Goal: Transaction & Acquisition: Book appointment/travel/reservation

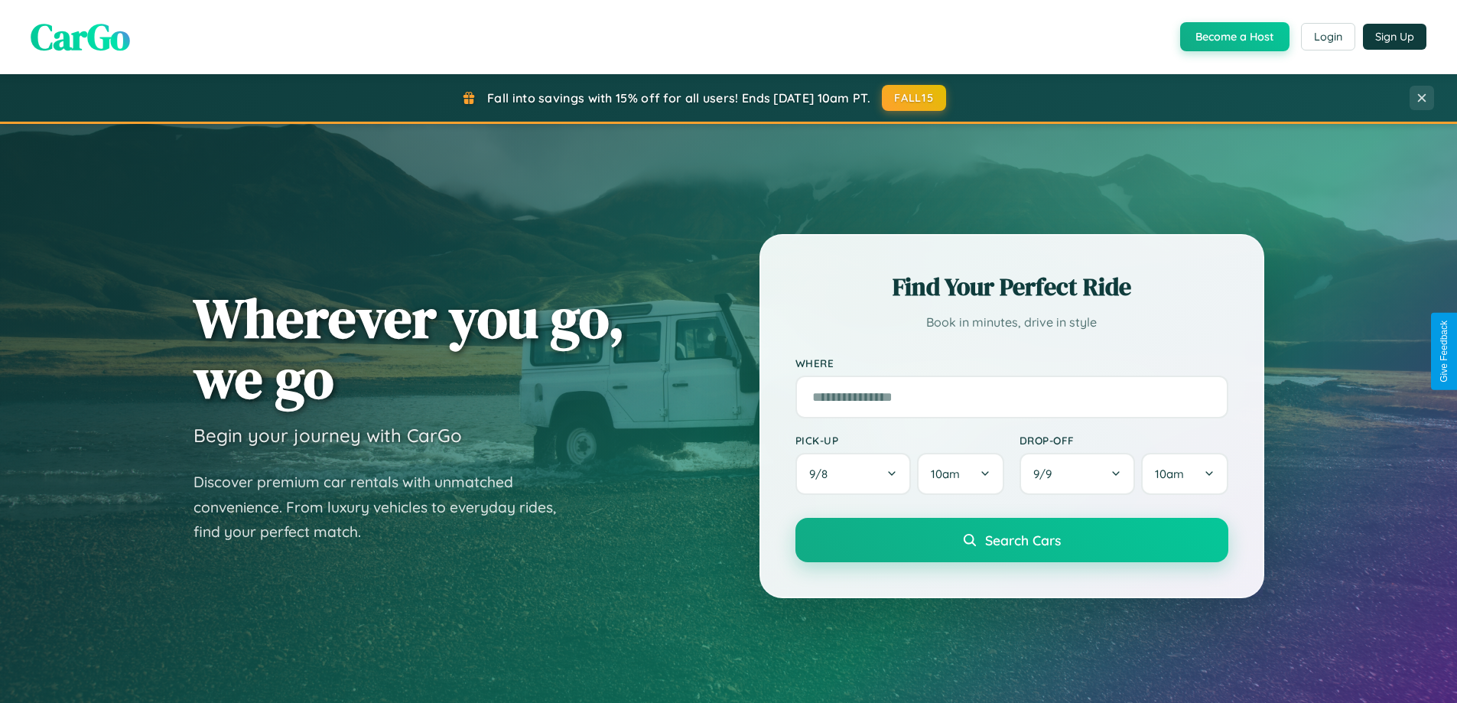
scroll to position [659, 0]
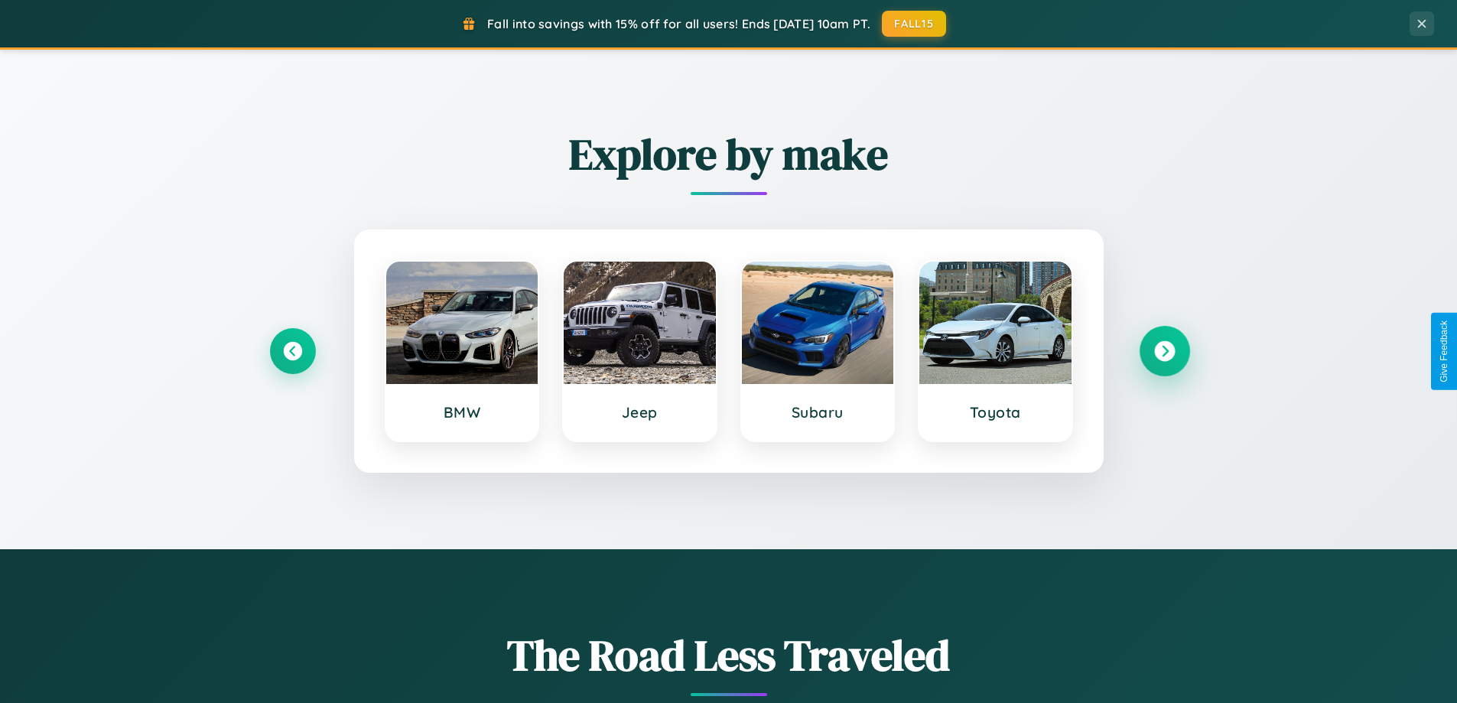
click at [1164, 351] on icon at bounding box center [1164, 351] width 21 height 21
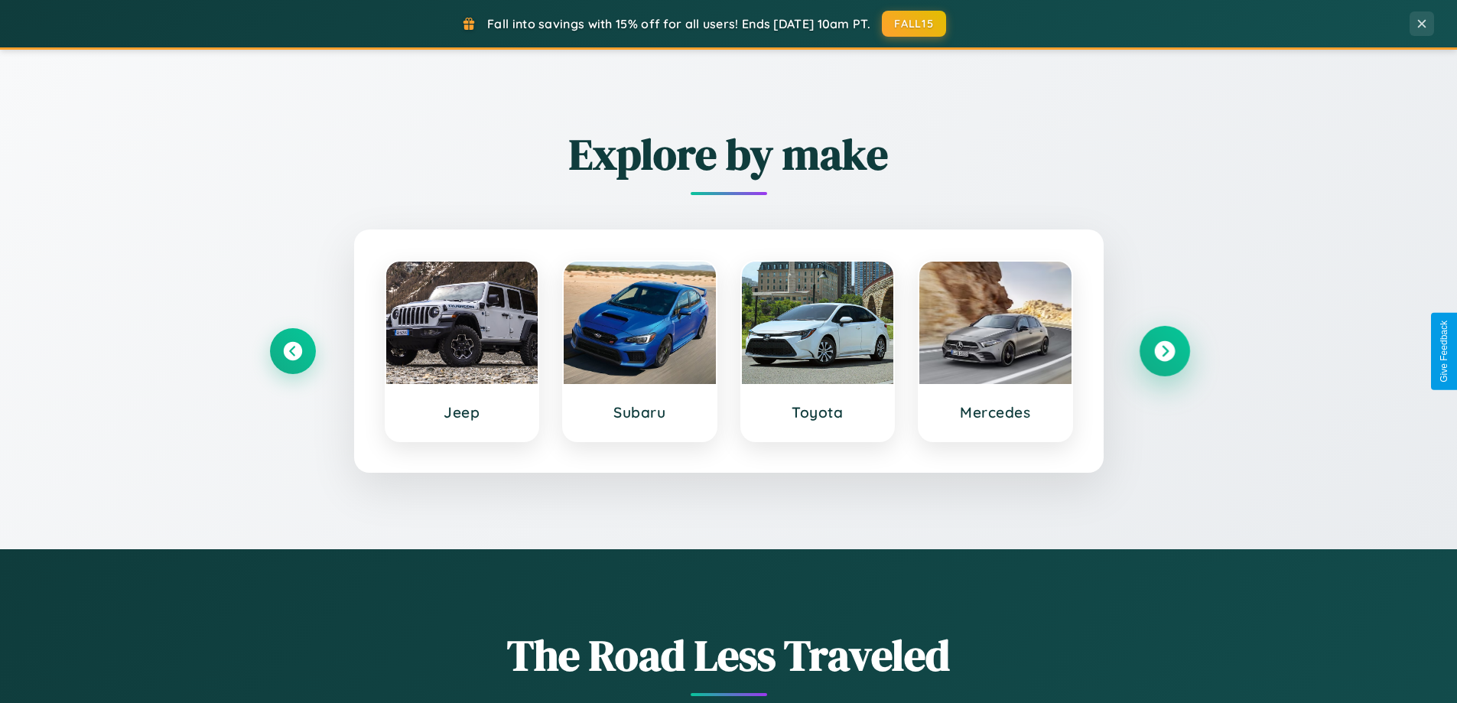
click at [1164, 351] on icon at bounding box center [1164, 351] width 21 height 21
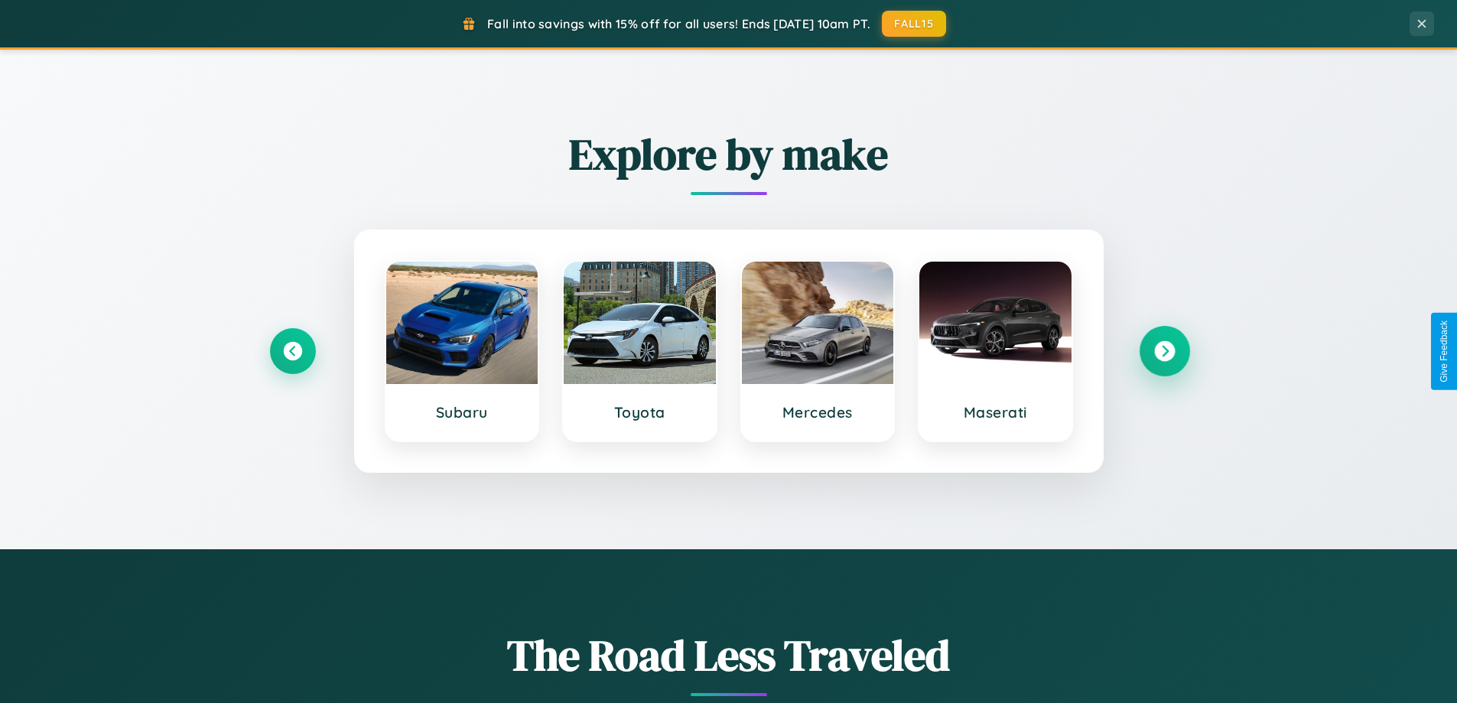
click at [1164, 351] on icon at bounding box center [1164, 351] width 21 height 21
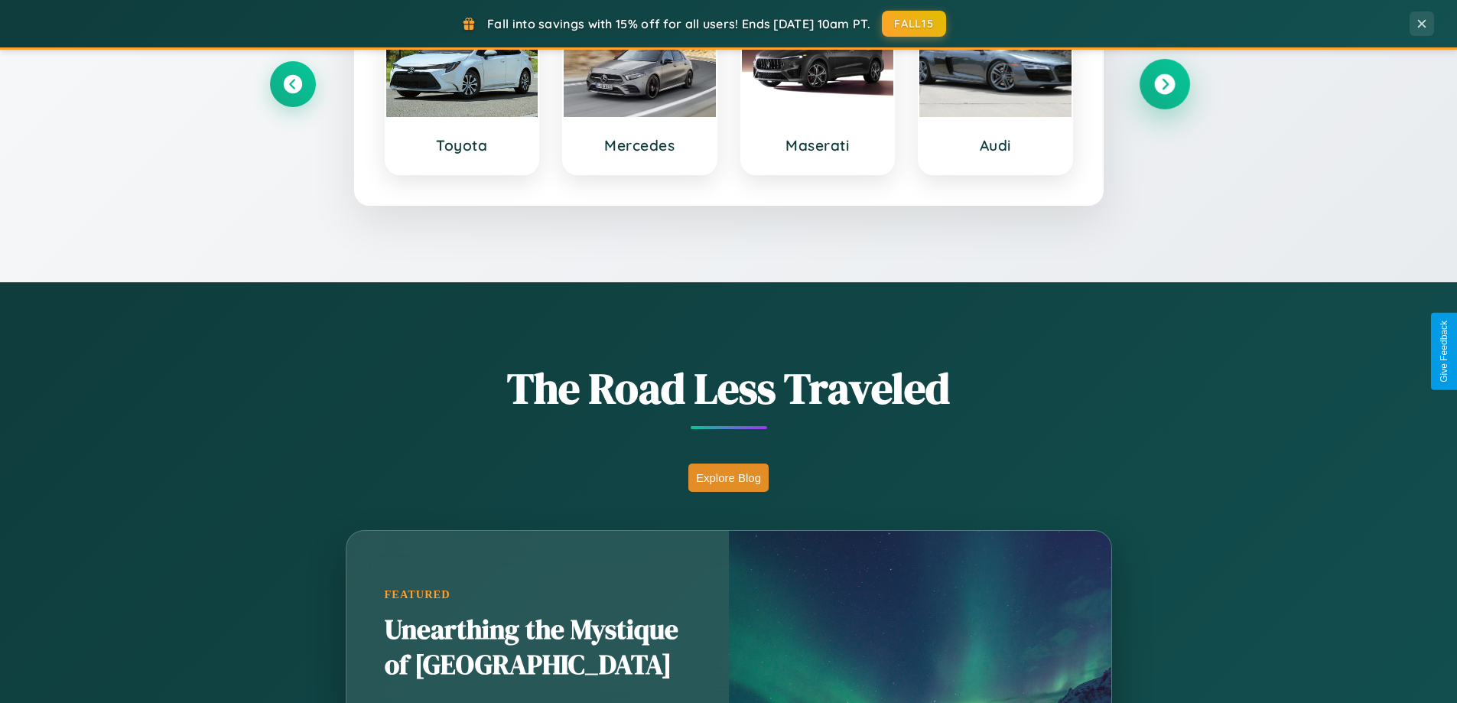
scroll to position [2943, 0]
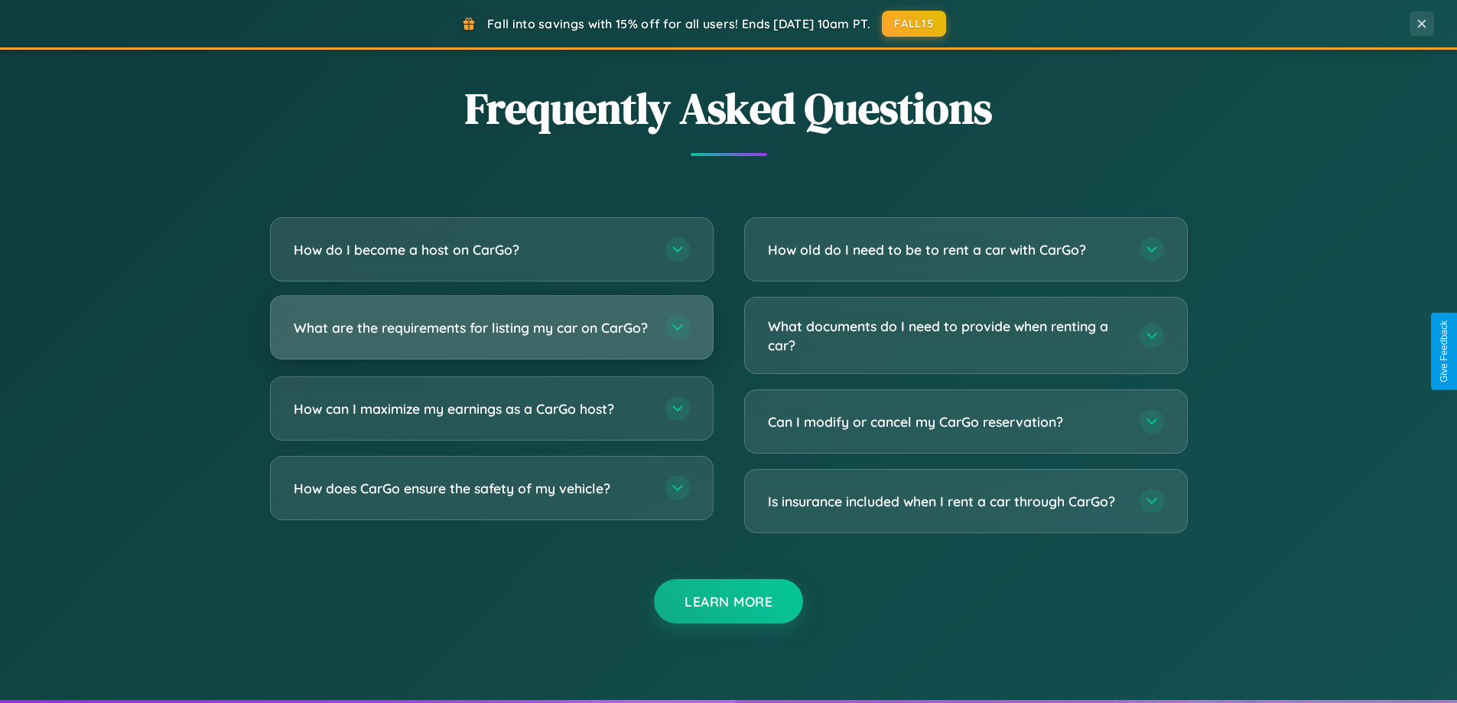
click at [491, 334] on h3 "What are the requirements for listing my car on CarGo?" at bounding box center [472, 327] width 356 height 19
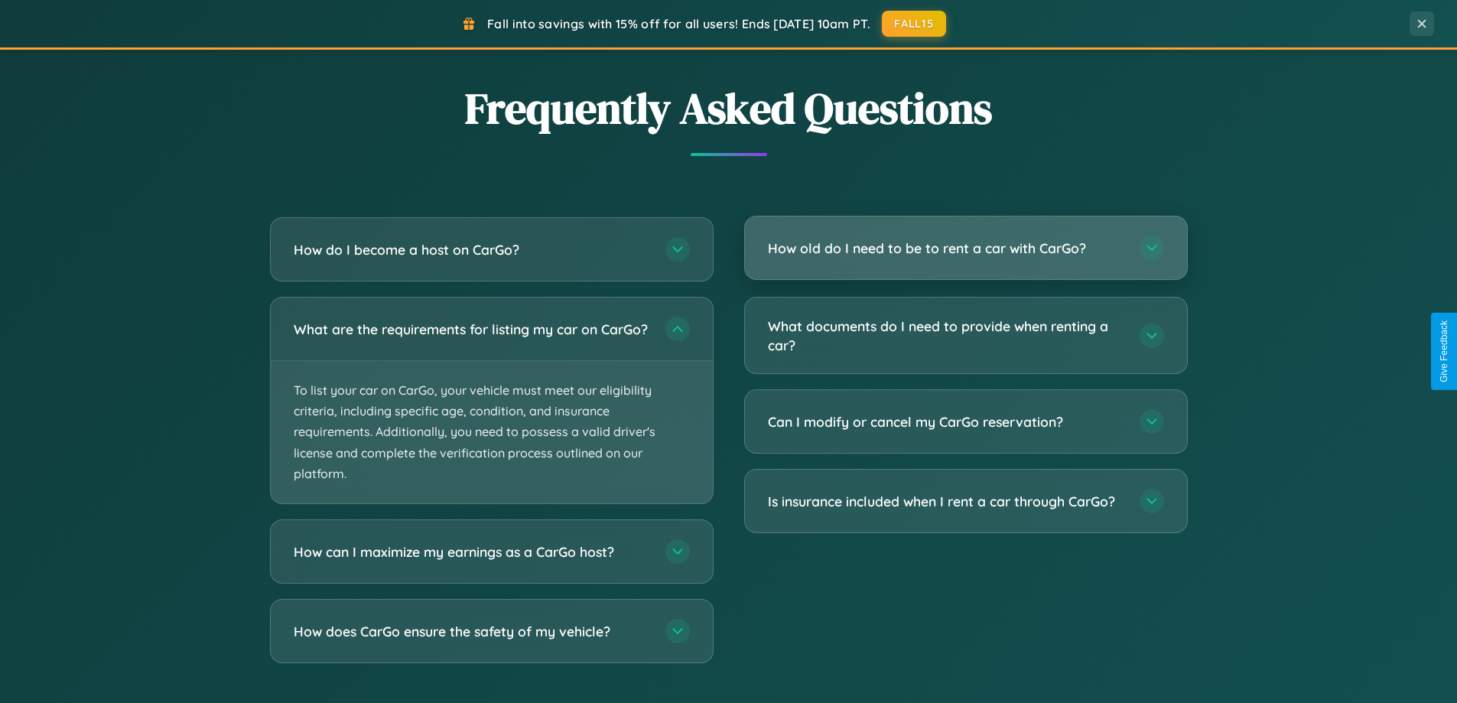
click at [965, 249] on h3 "How old do I need to be to rent a car with CarGo?" at bounding box center [946, 248] width 356 height 19
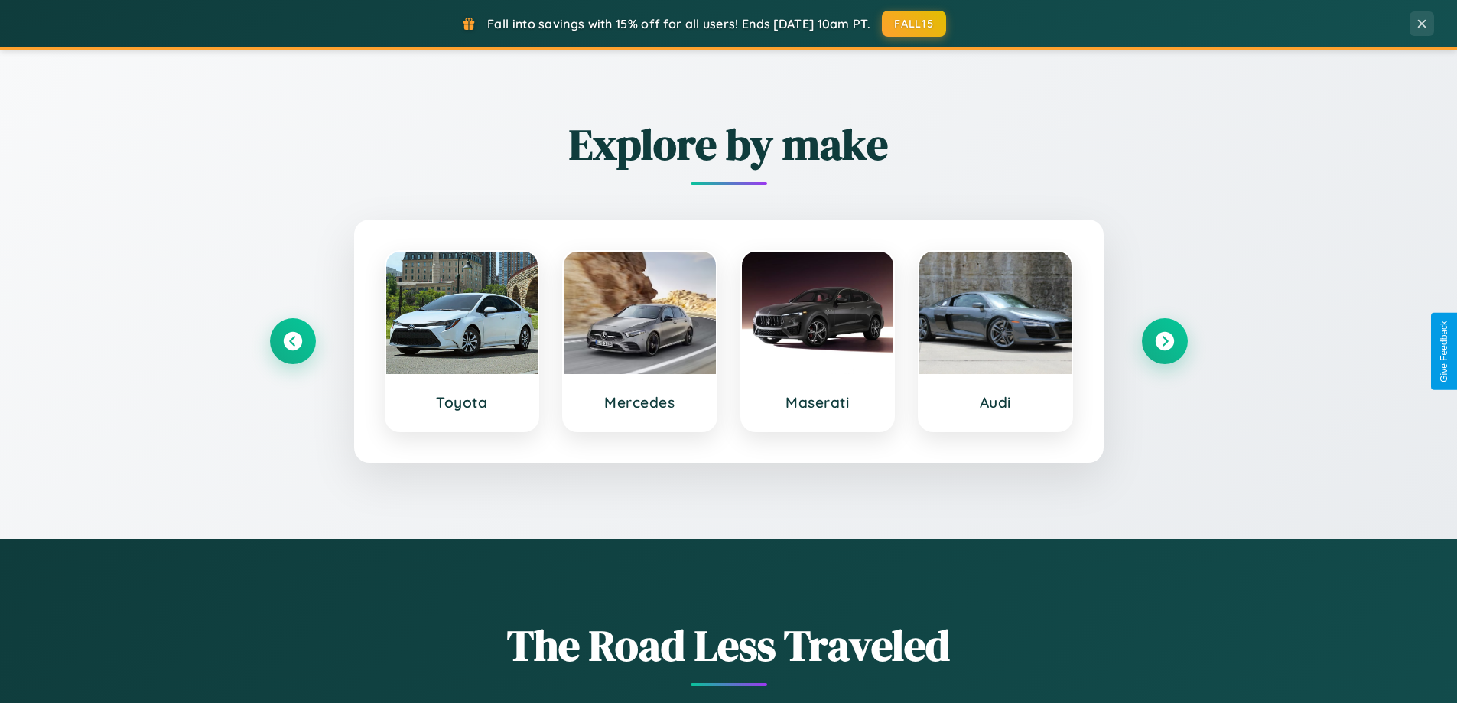
scroll to position [659, 0]
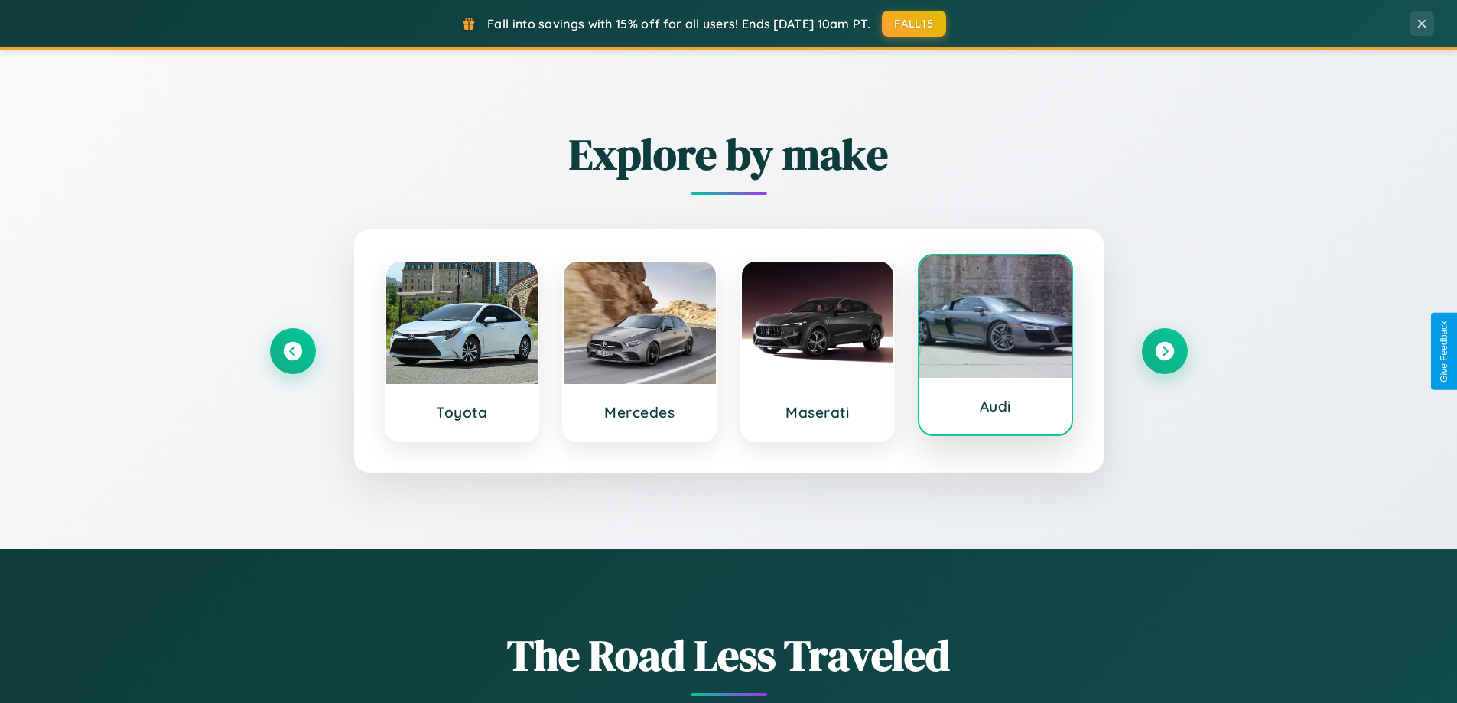
click at [995, 348] on div at bounding box center [995, 316] width 152 height 122
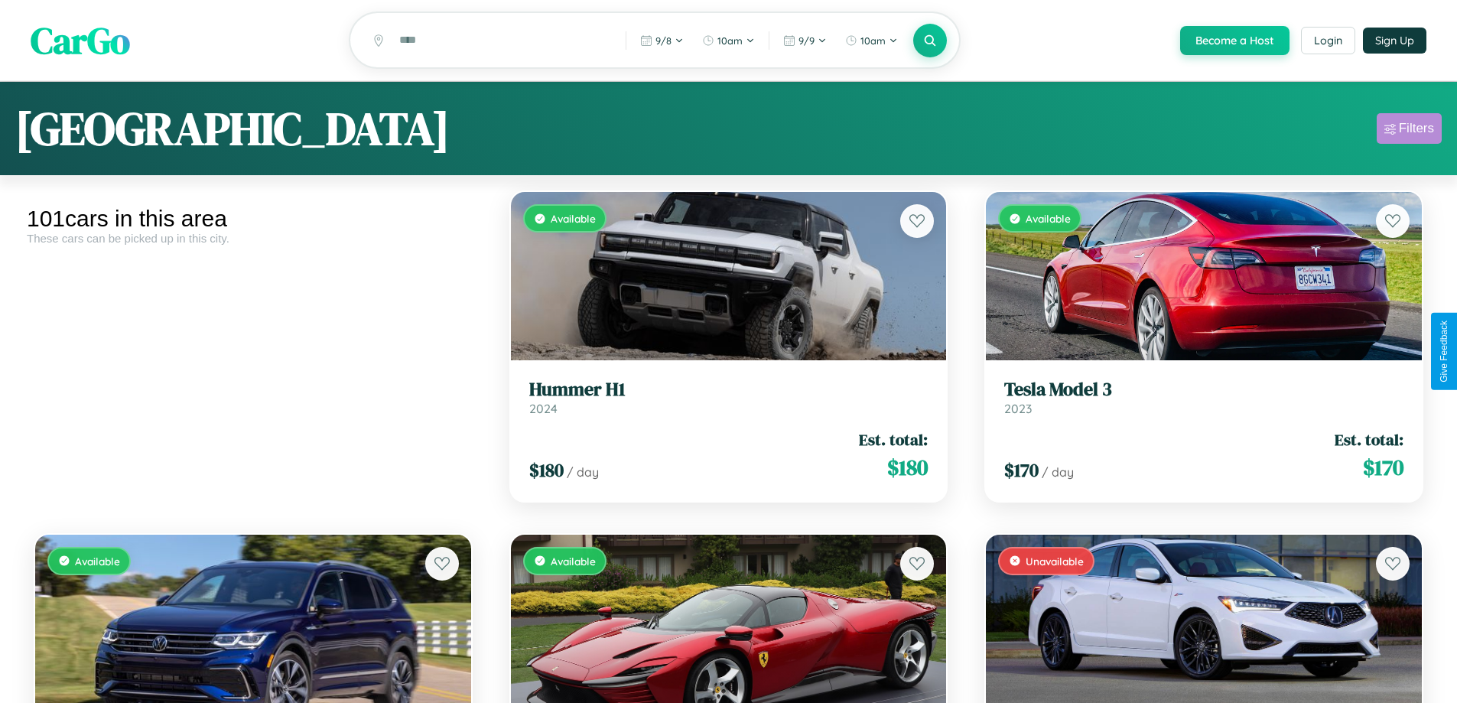
click at [1409, 131] on div "Filters" at bounding box center [1416, 128] width 35 height 15
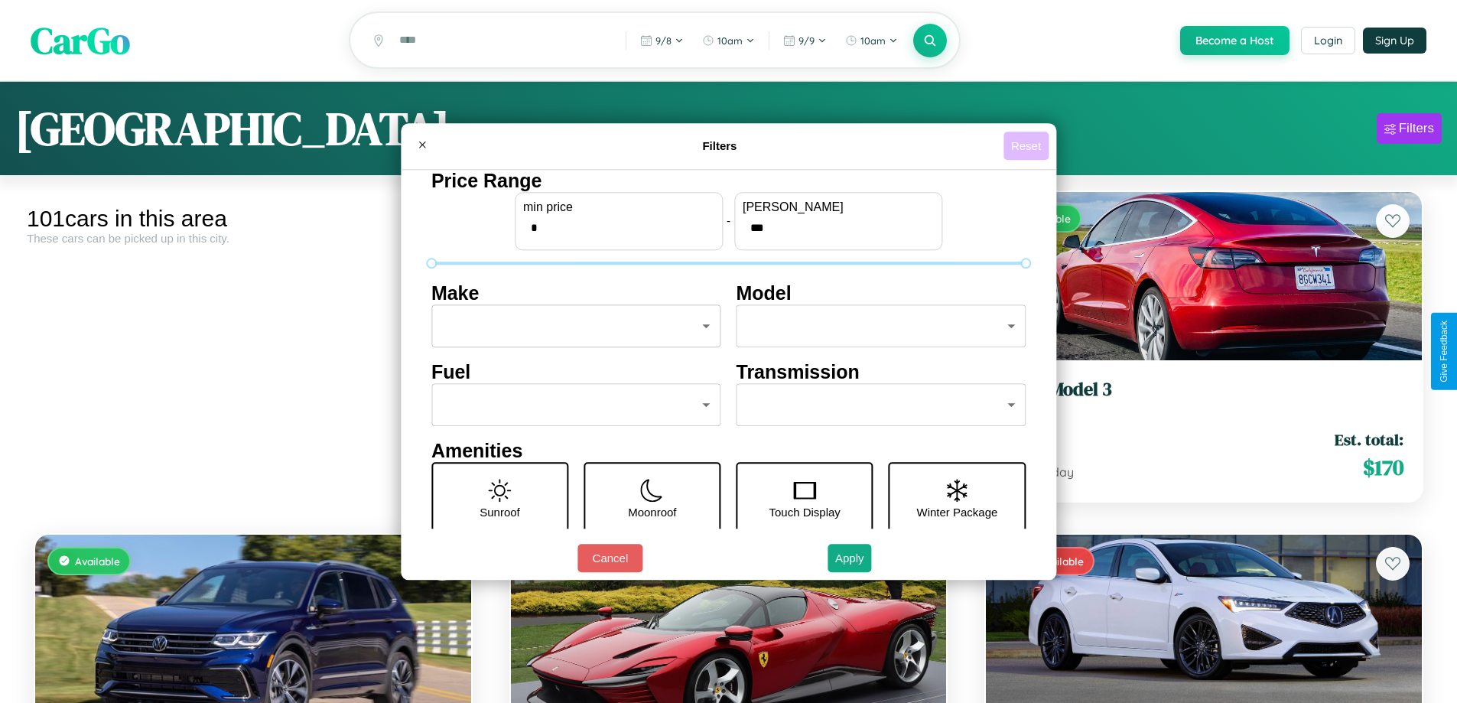
click at [1028, 145] on button "Reset" at bounding box center [1025, 146] width 45 height 28
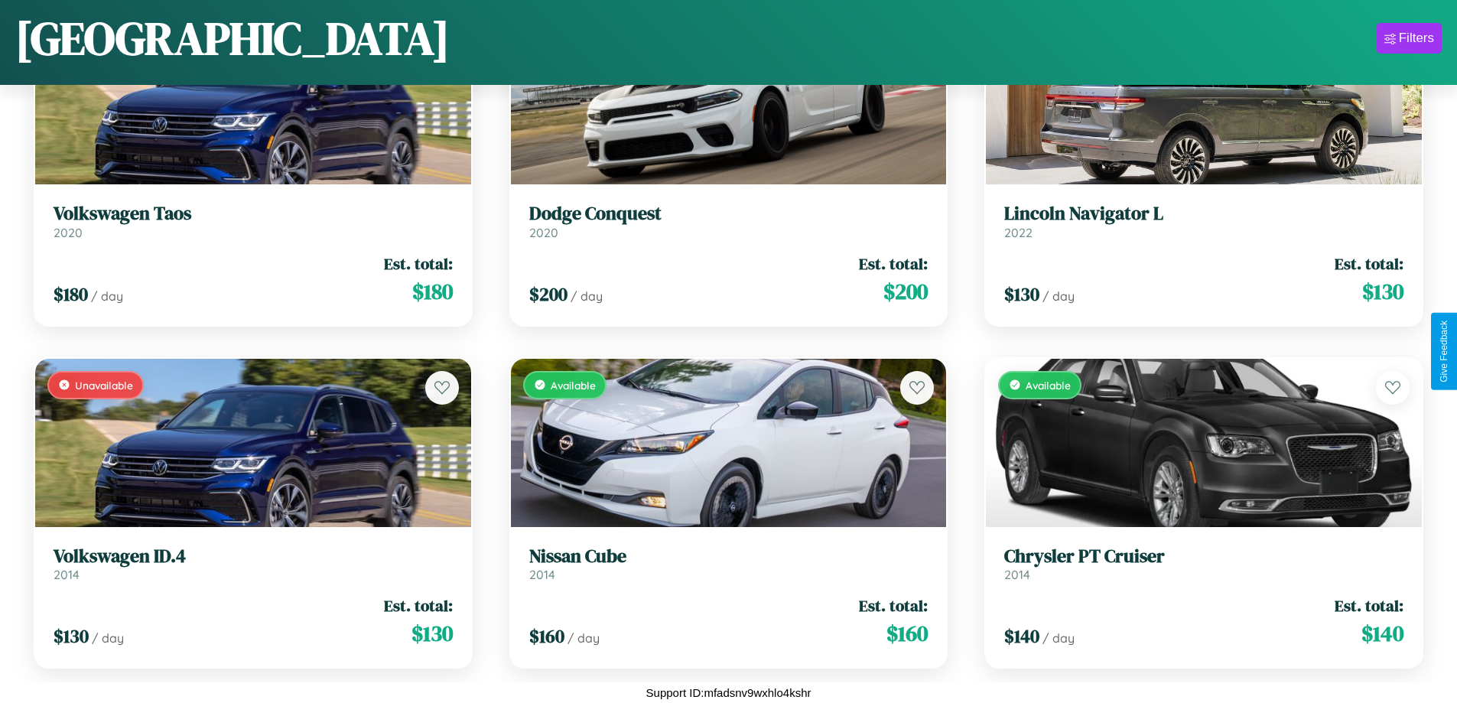
scroll to position [558, 0]
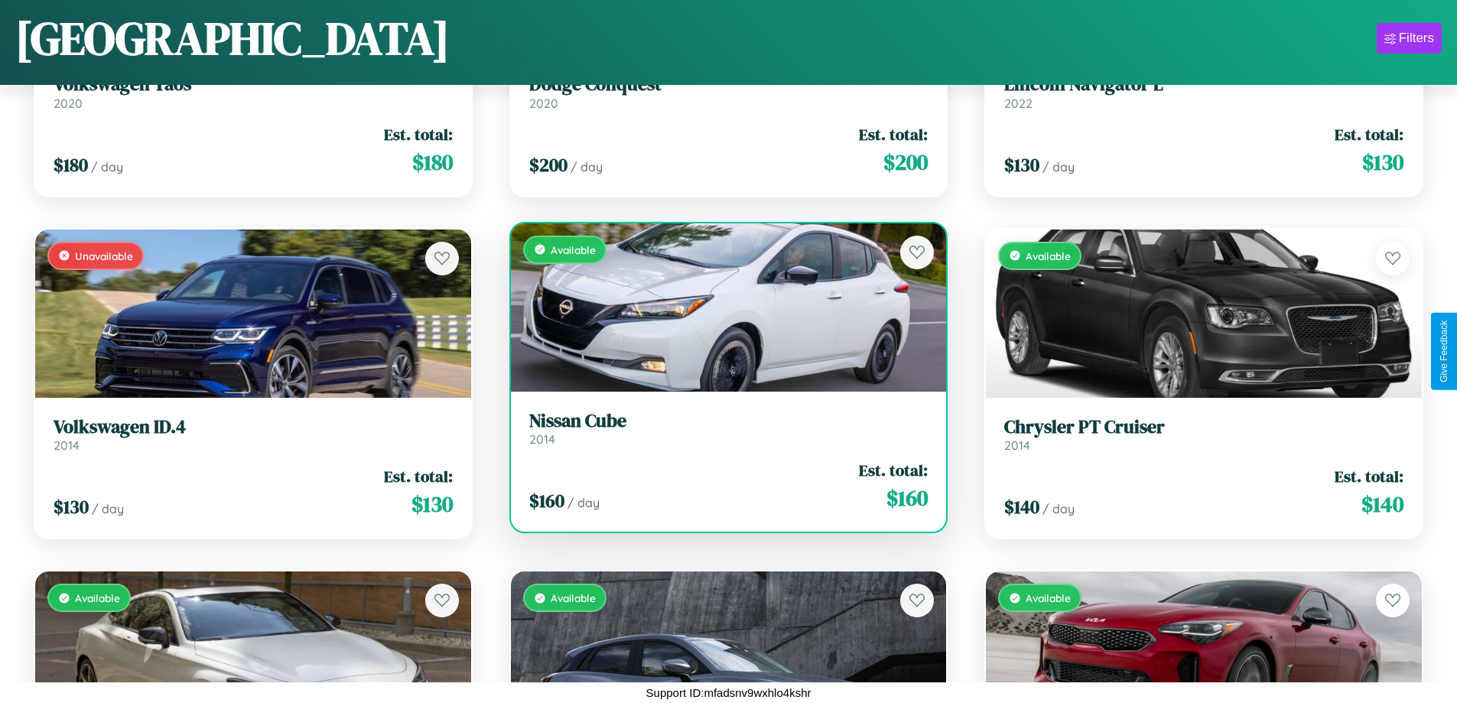
click at [722, 429] on h3 "Nissan Cube" at bounding box center [728, 421] width 399 height 22
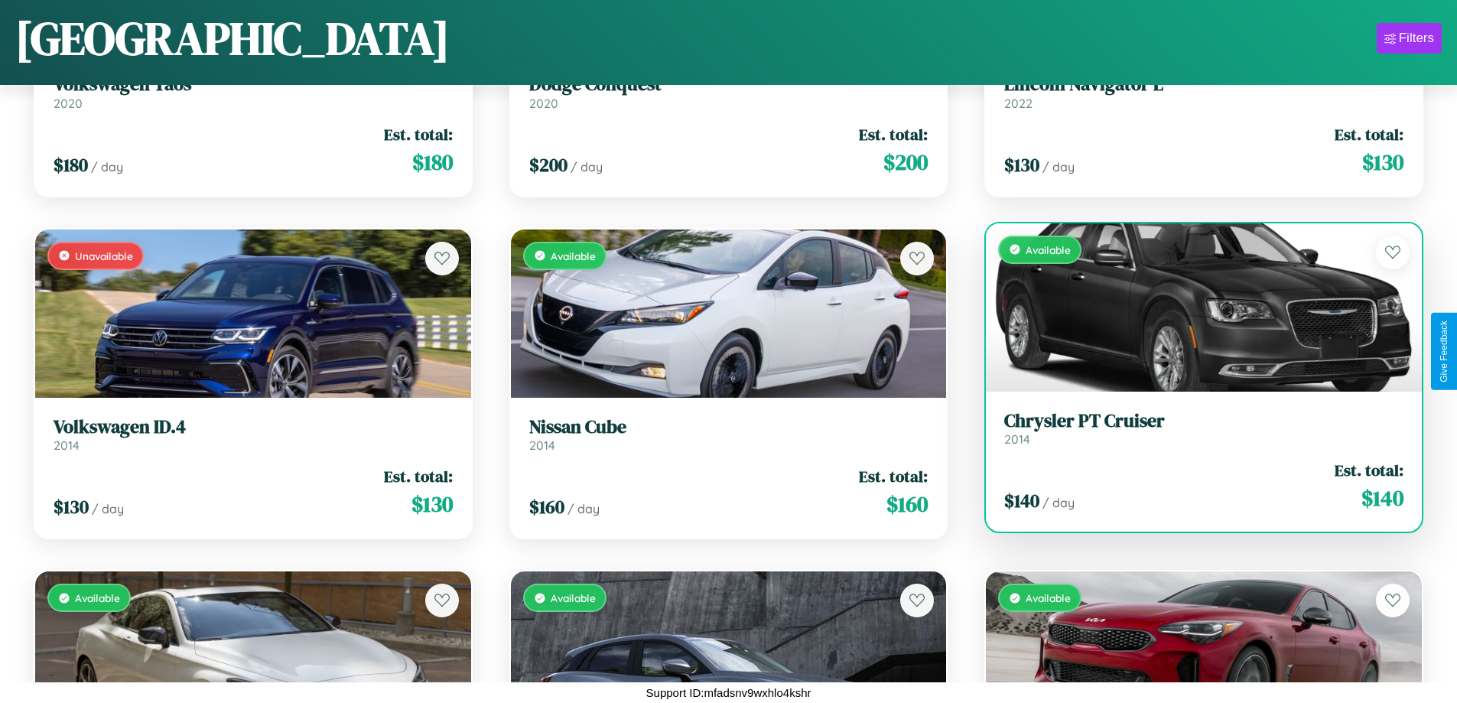
click at [1194, 307] on div "Available" at bounding box center [1204, 307] width 436 height 168
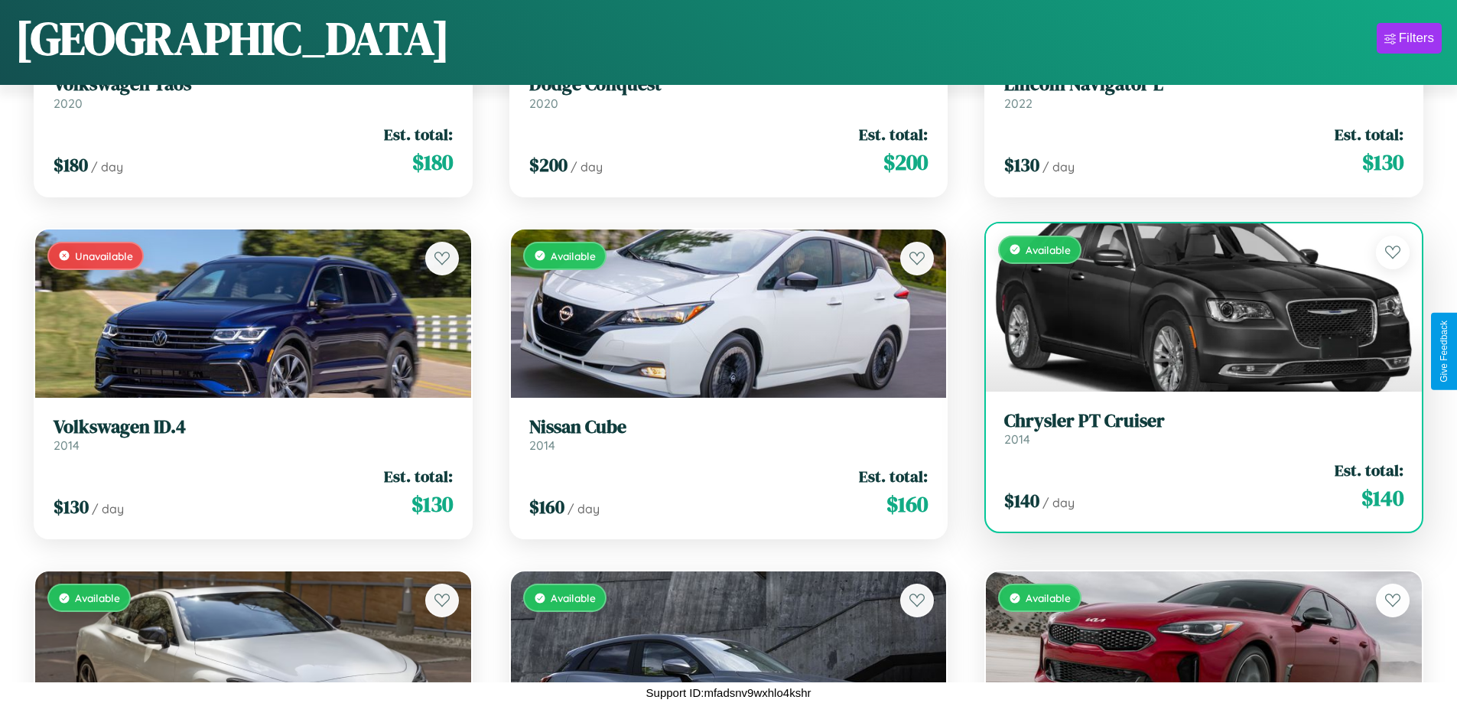
click at [1194, 307] on div "Available" at bounding box center [1204, 307] width 436 height 168
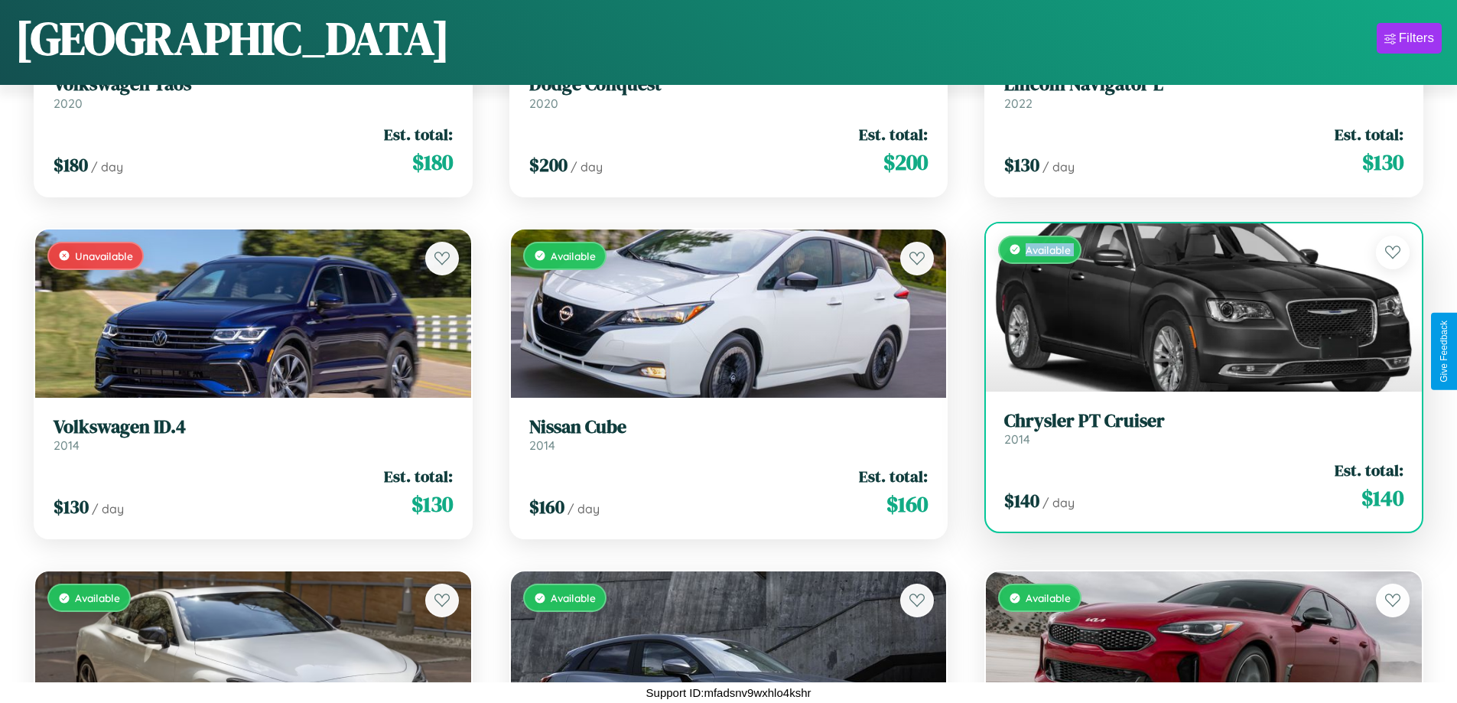
click at [1194, 307] on div "Available" at bounding box center [1204, 307] width 436 height 168
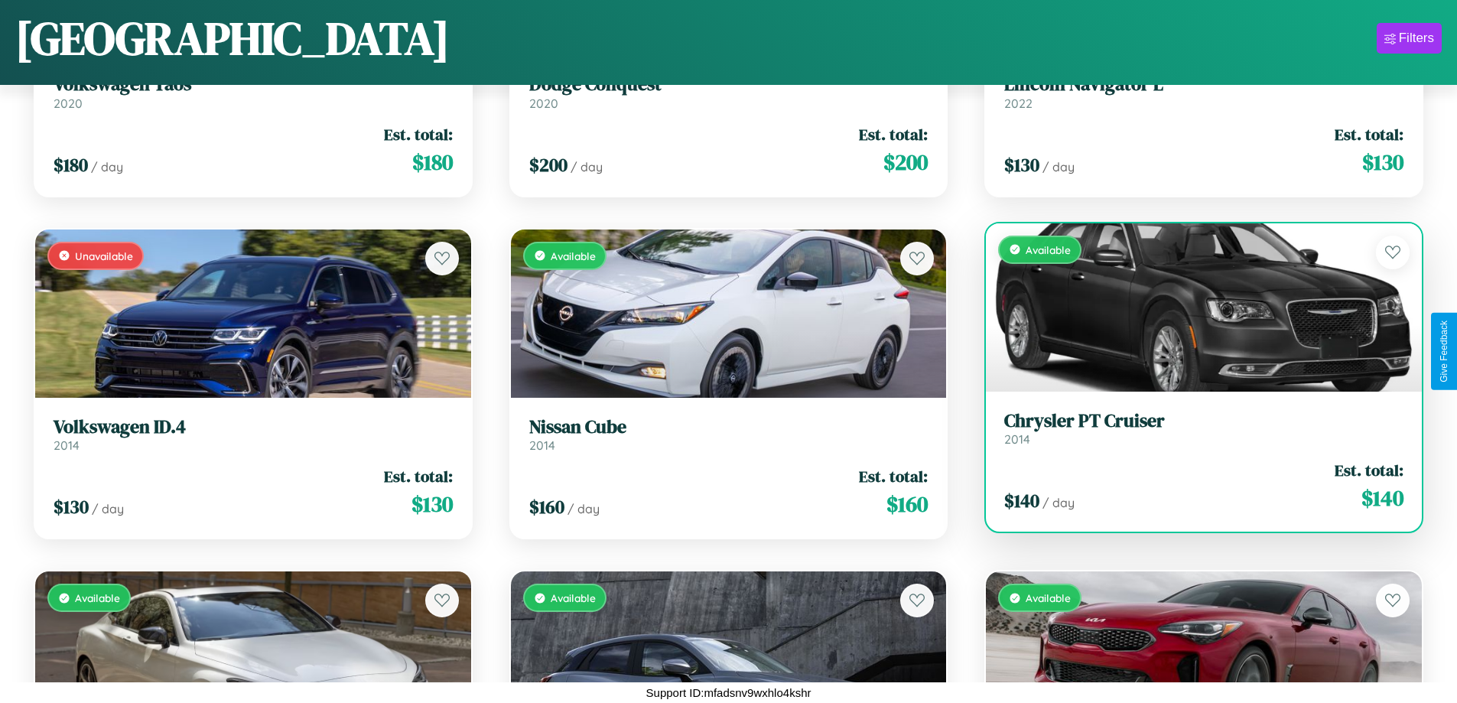
click at [1194, 307] on div "Available" at bounding box center [1204, 307] width 436 height 168
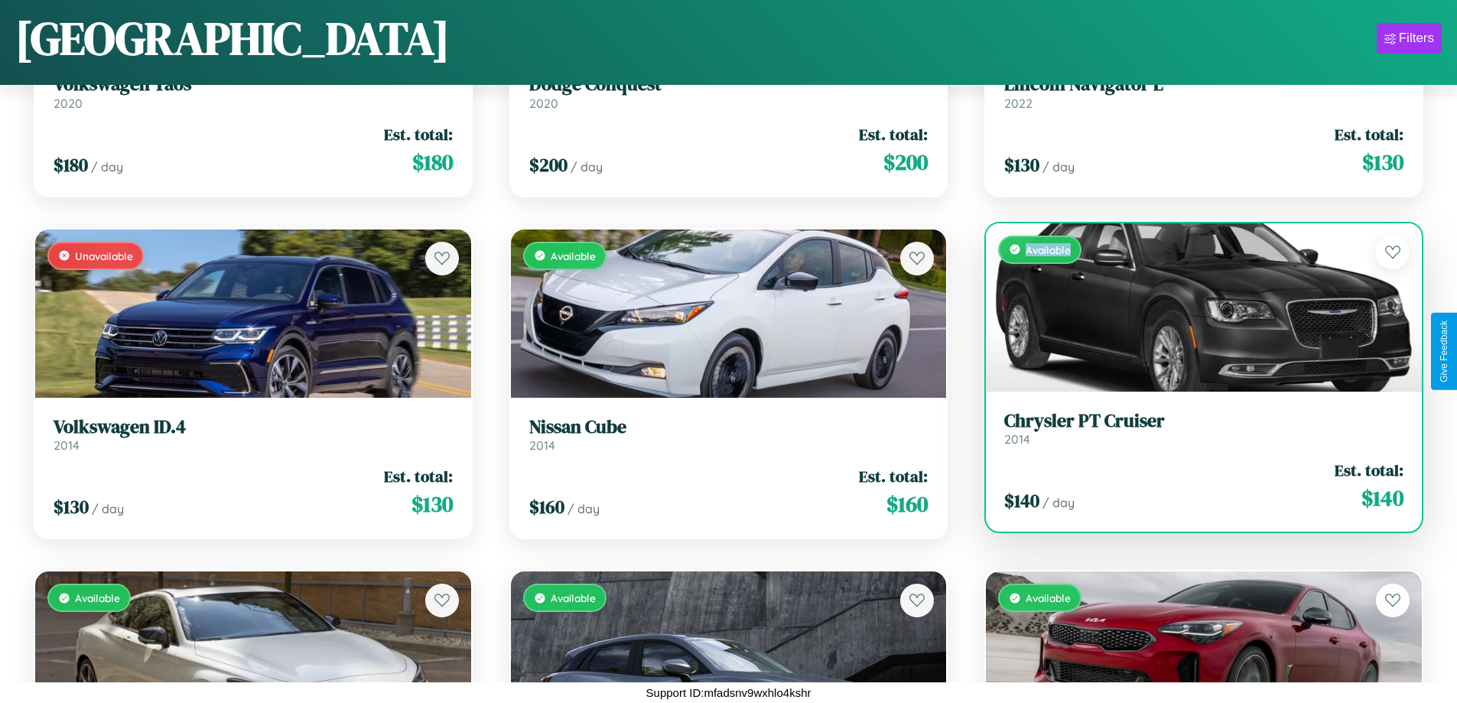
click at [1194, 307] on div "Available" at bounding box center [1204, 307] width 436 height 168
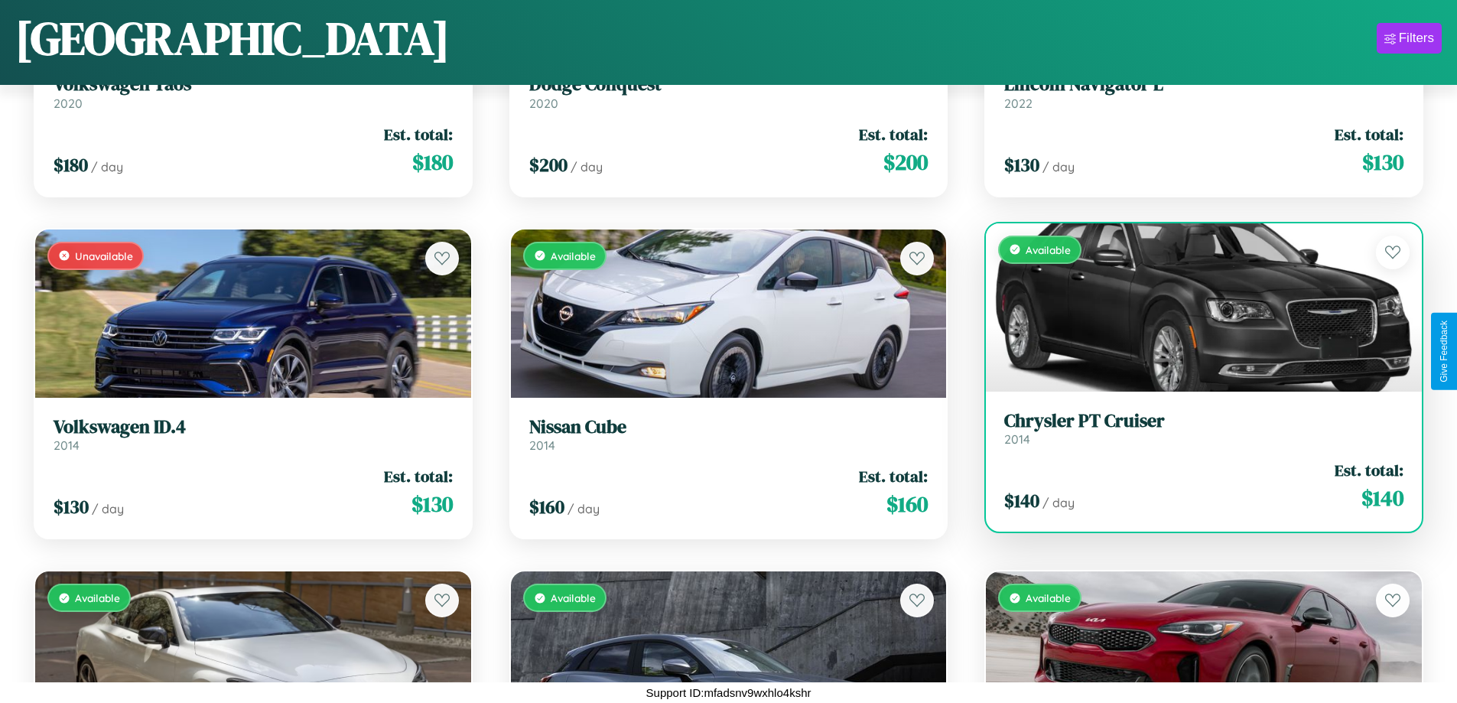
click at [1194, 428] on h3 "Chrysler PT Cruiser" at bounding box center [1203, 421] width 399 height 22
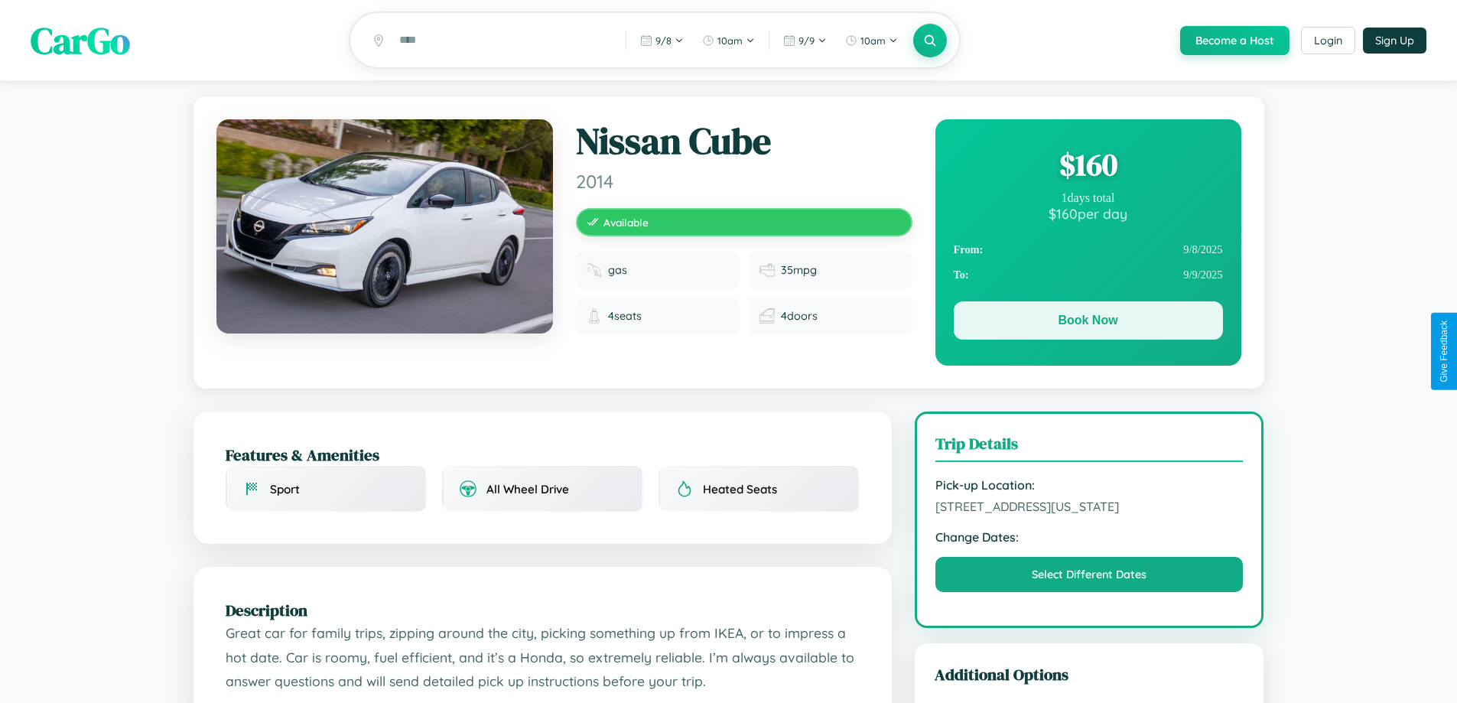
click at [1088, 324] on button "Book Now" at bounding box center [1088, 320] width 269 height 38
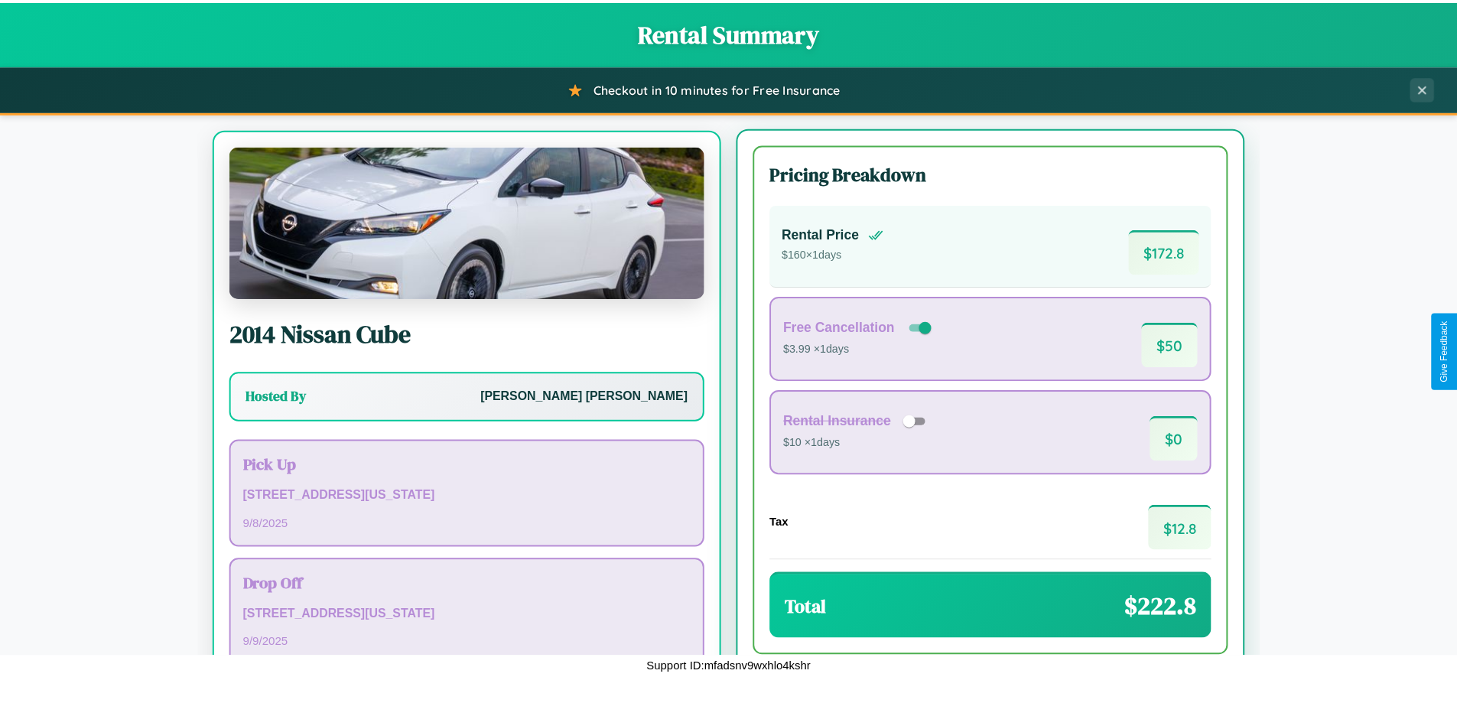
scroll to position [71, 0]
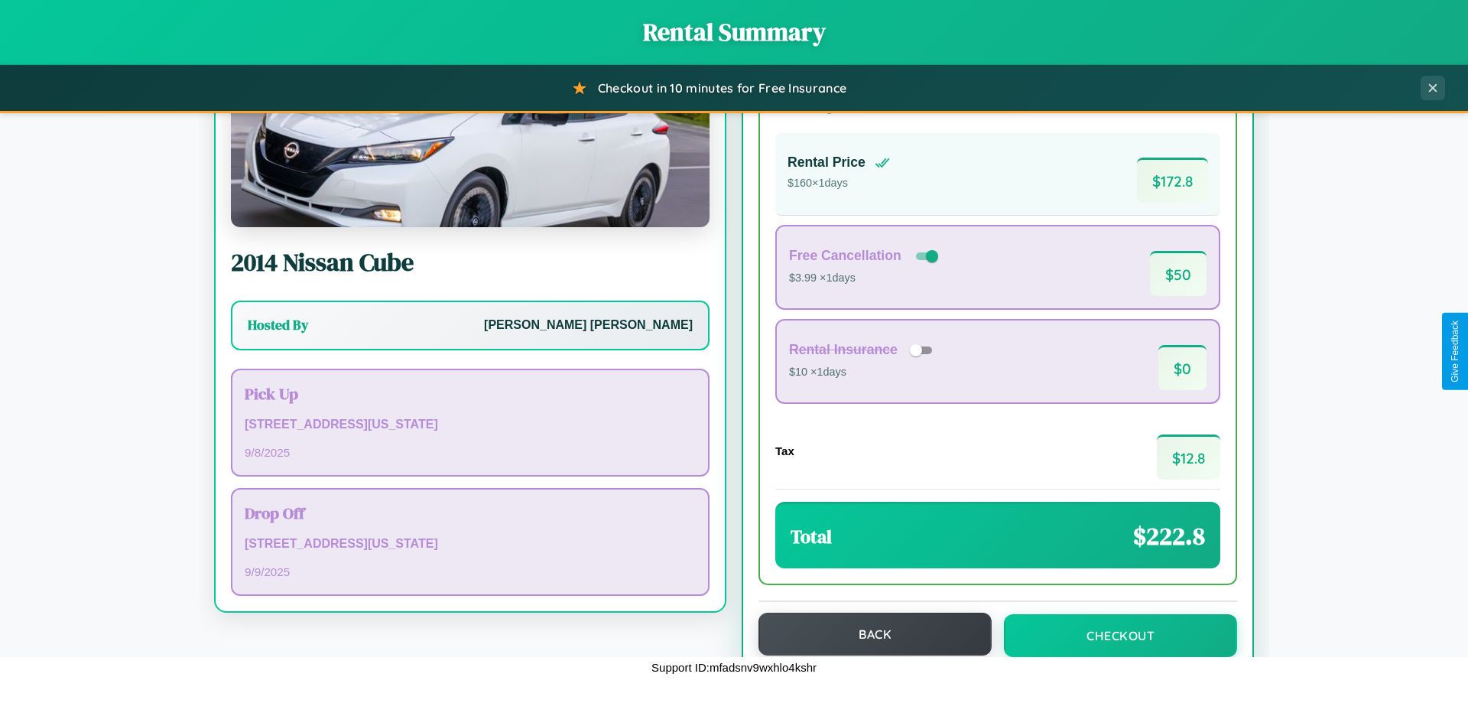
click at [868, 636] on button "Back" at bounding box center [875, 634] width 233 height 43
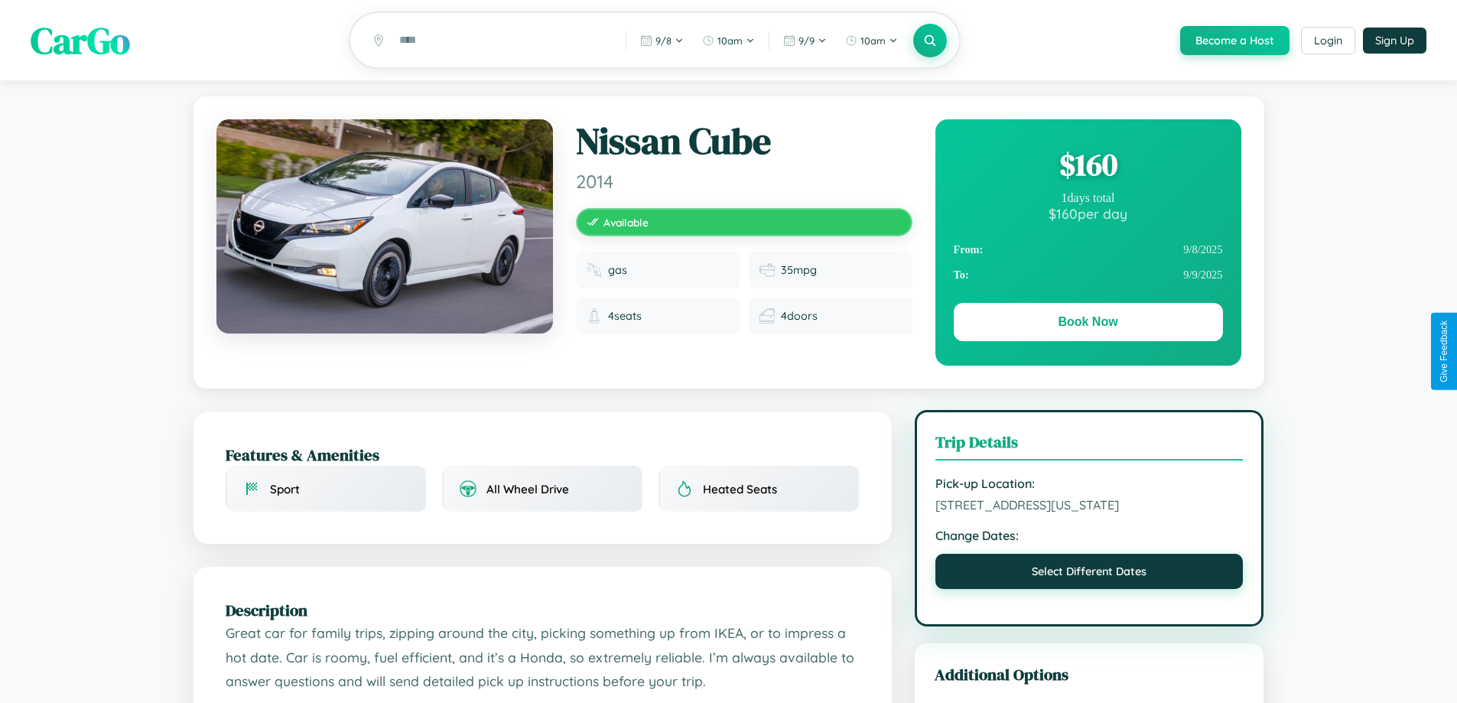
click at [1089, 589] on button "Select Different Dates" at bounding box center [1089, 571] width 308 height 35
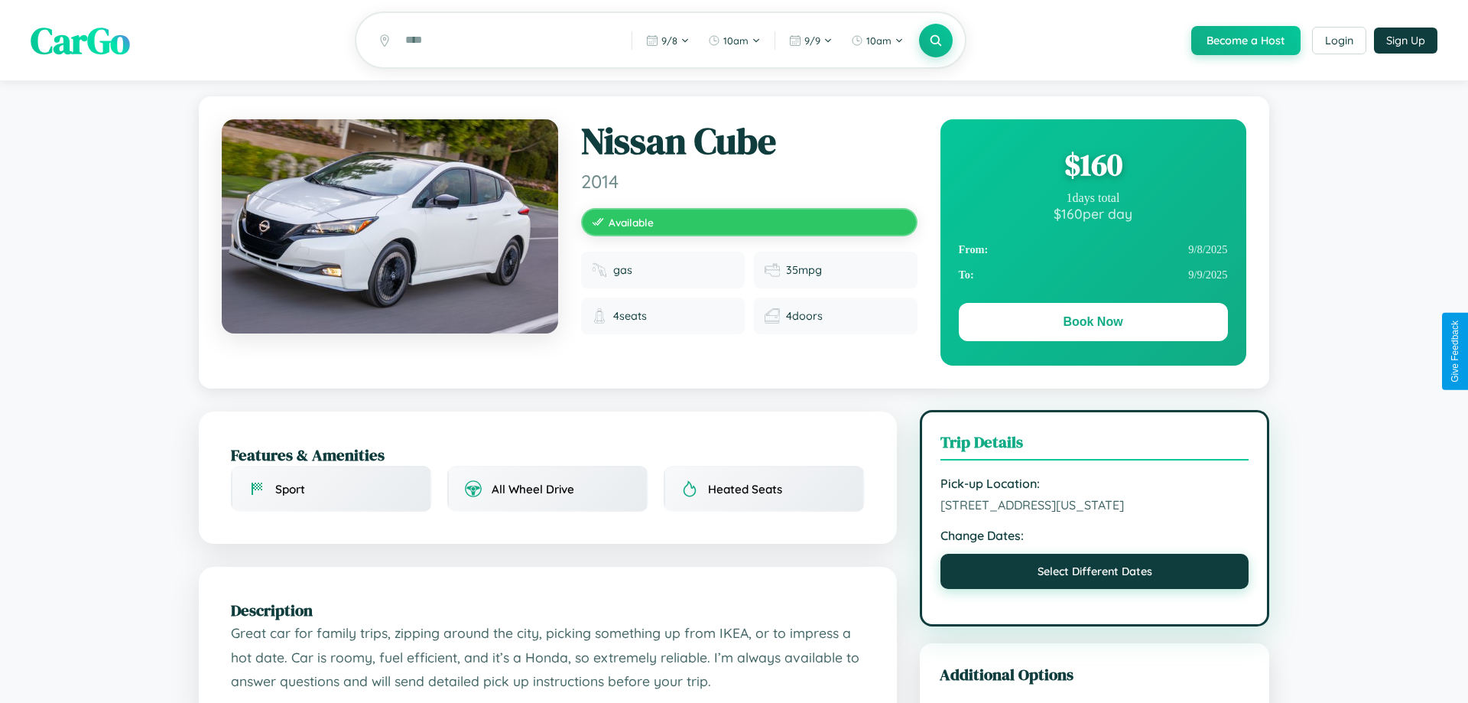
select select "*"
select select "****"
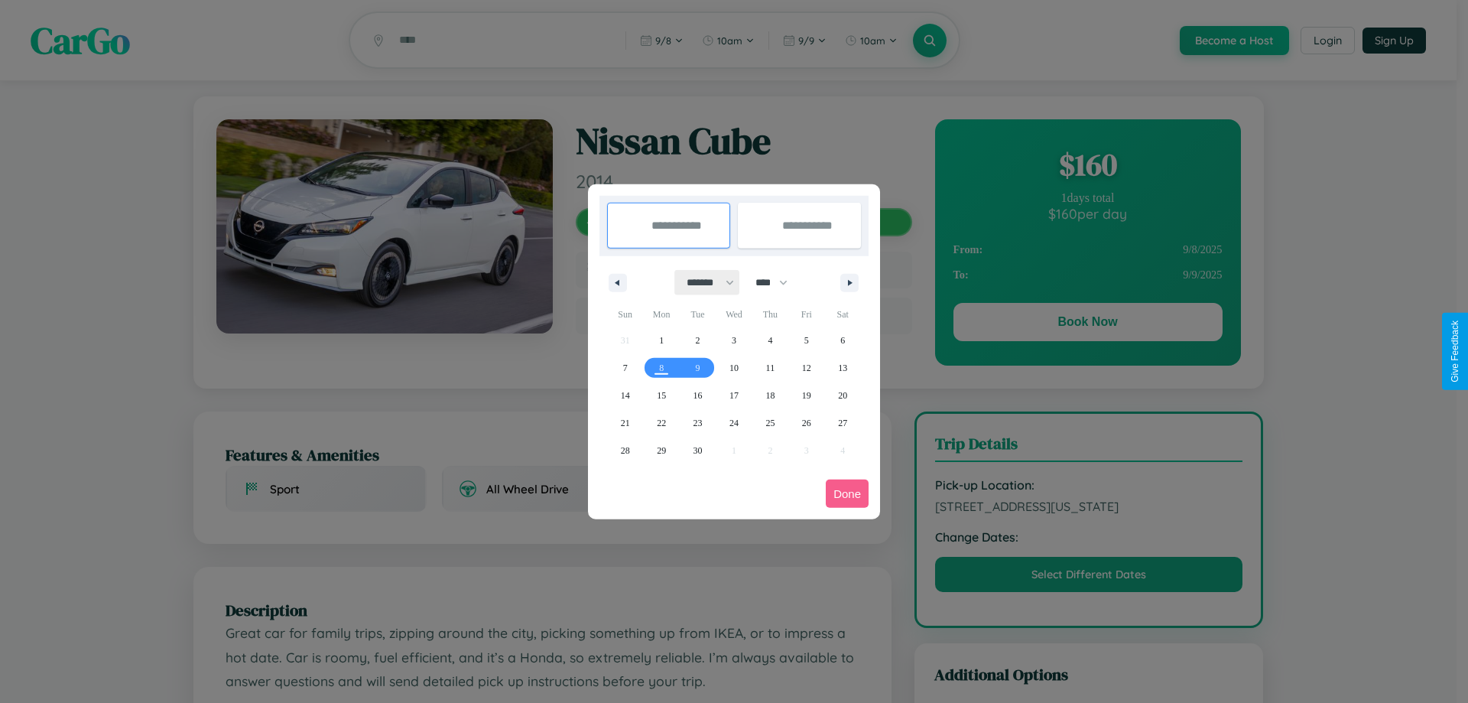
drag, startPoint x: 704, startPoint y: 282, endPoint x: 734, endPoint y: 307, distance: 39.2
click at [704, 282] on select "******* ******** ***** ***** *** **** **** ****** ********* ******* ******** **…" at bounding box center [707, 282] width 65 height 25
select select "**"
click at [806, 422] on span "26" at bounding box center [806, 423] width 9 height 28
type input "**********"
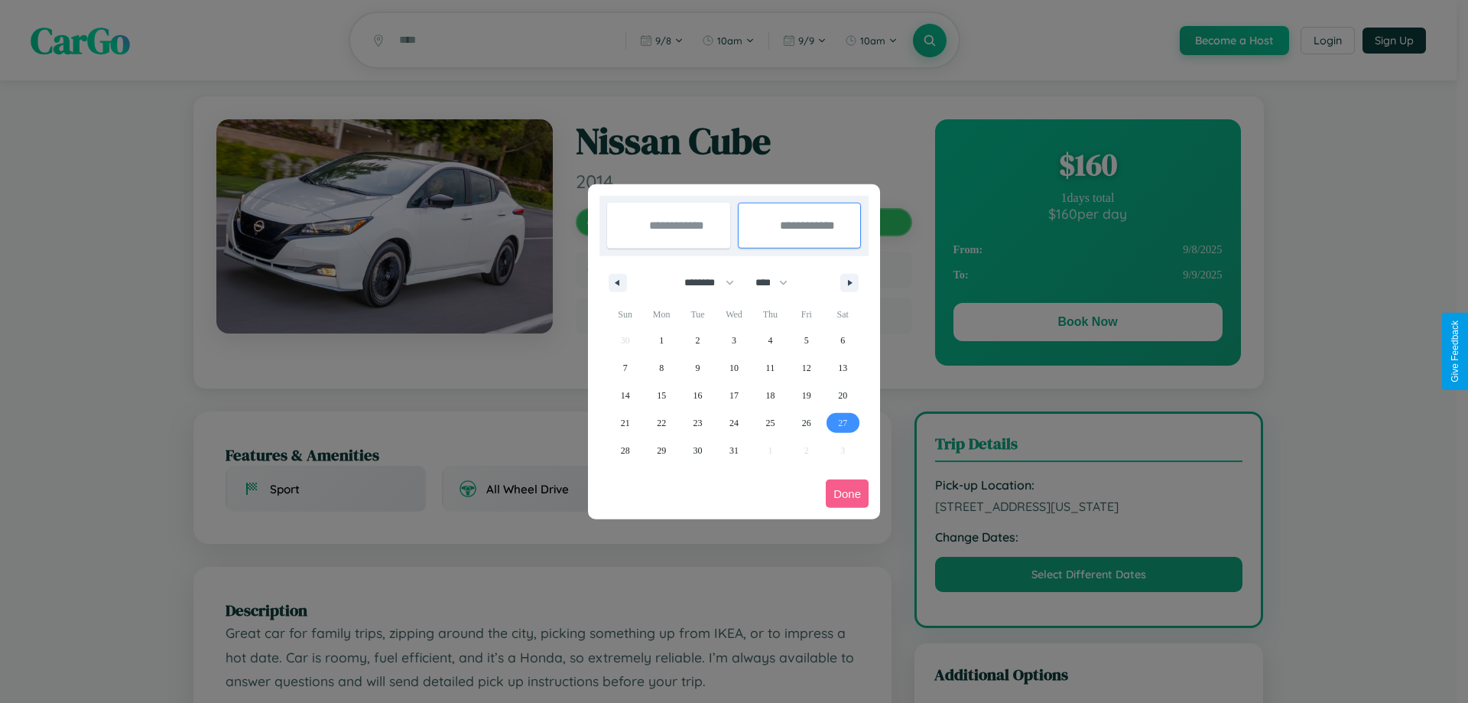
click at [843, 422] on span "27" at bounding box center [842, 423] width 9 height 28
type input "**********"
click at [847, 493] on button "Done" at bounding box center [847, 494] width 43 height 28
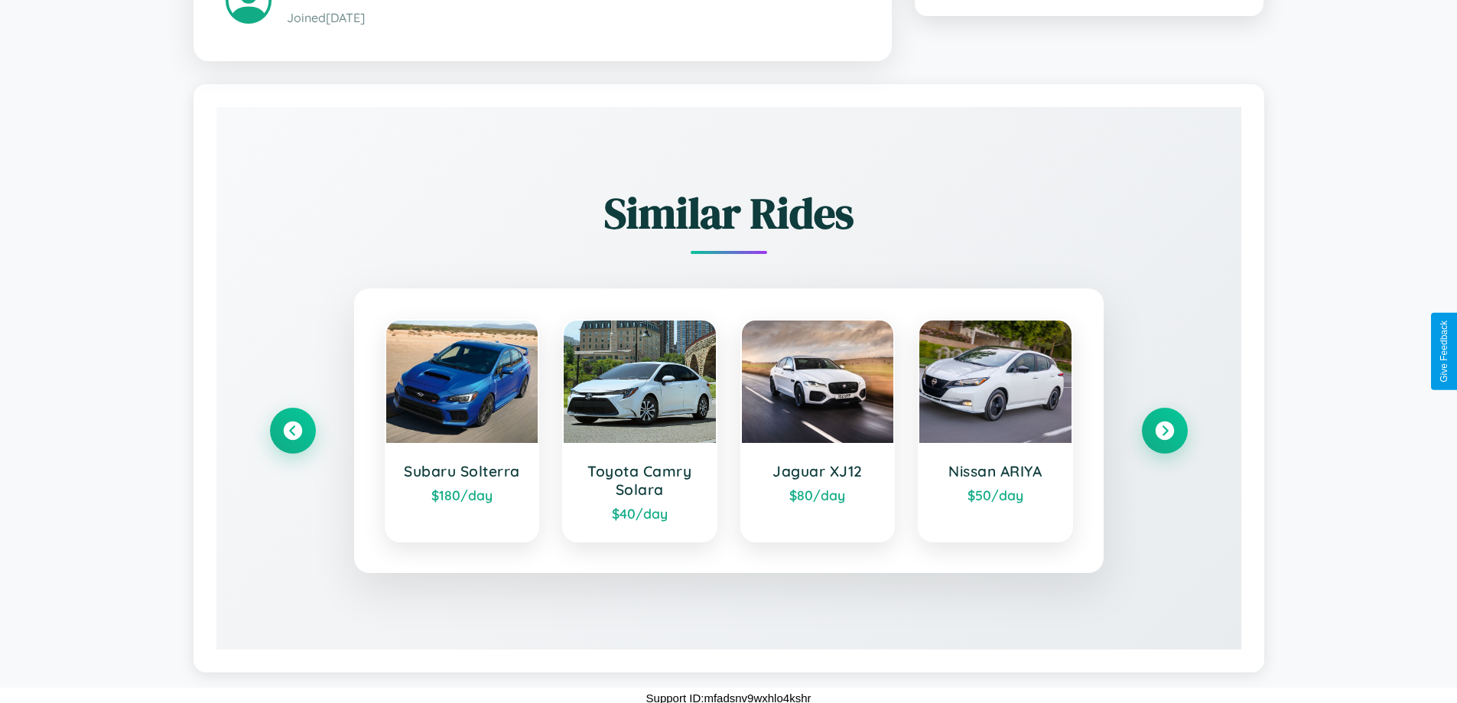
scroll to position [896, 0]
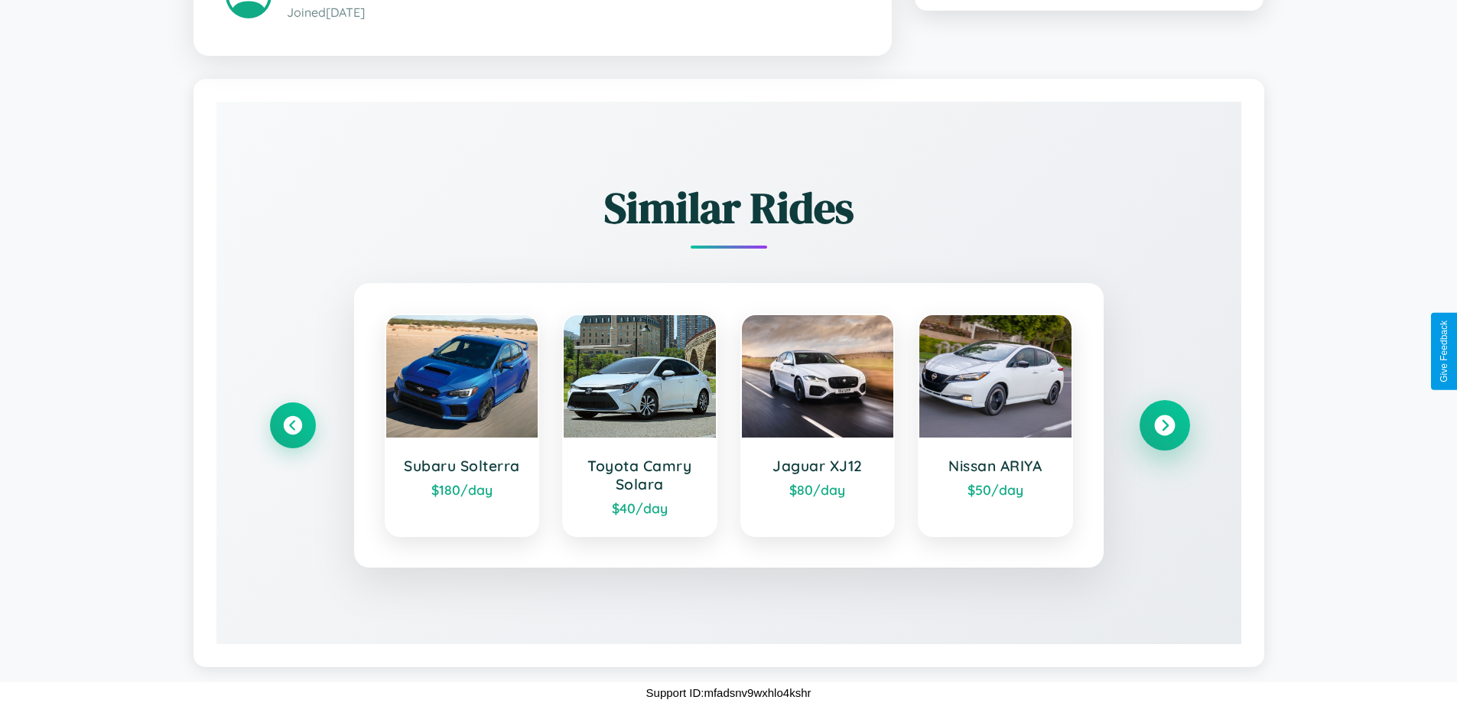
click at [1164, 424] on icon at bounding box center [1164, 425] width 21 height 21
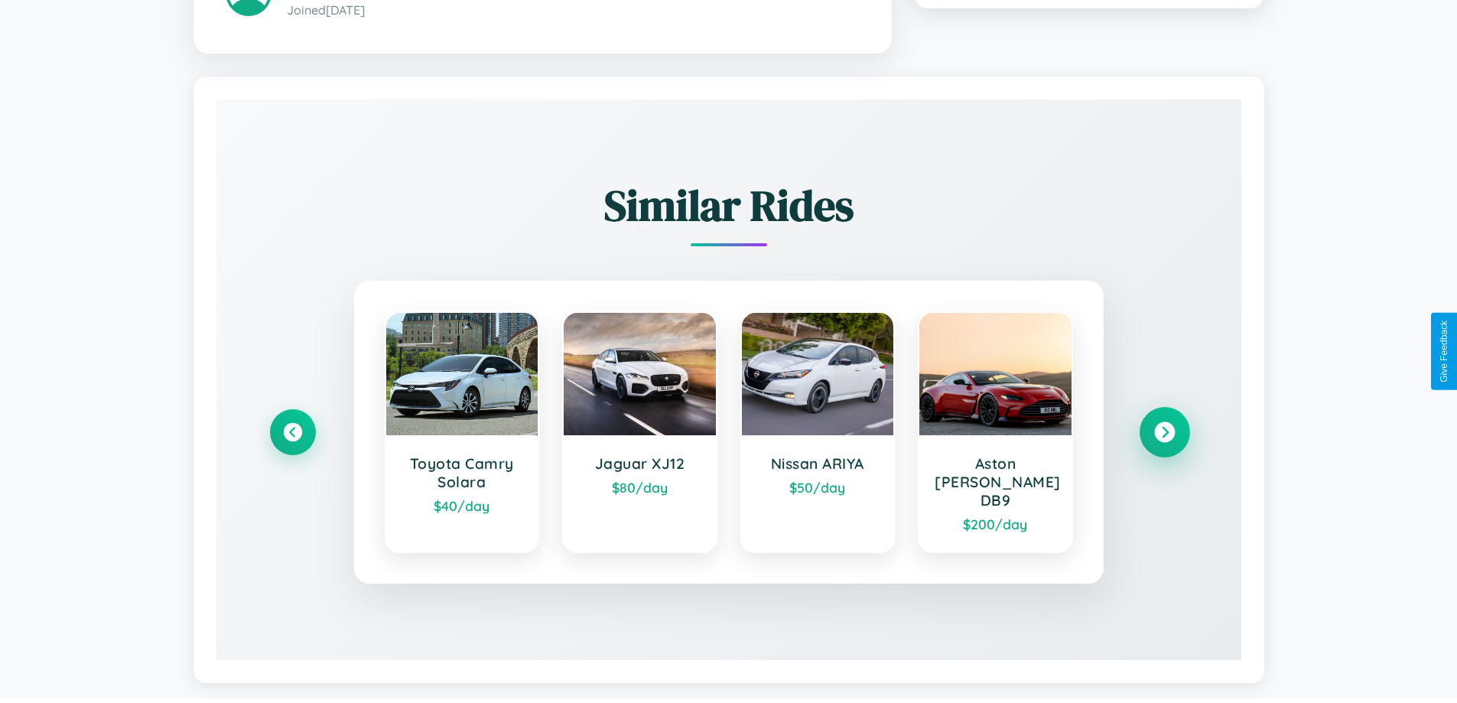
click at [1164, 424] on icon at bounding box center [1164, 431] width 21 height 21
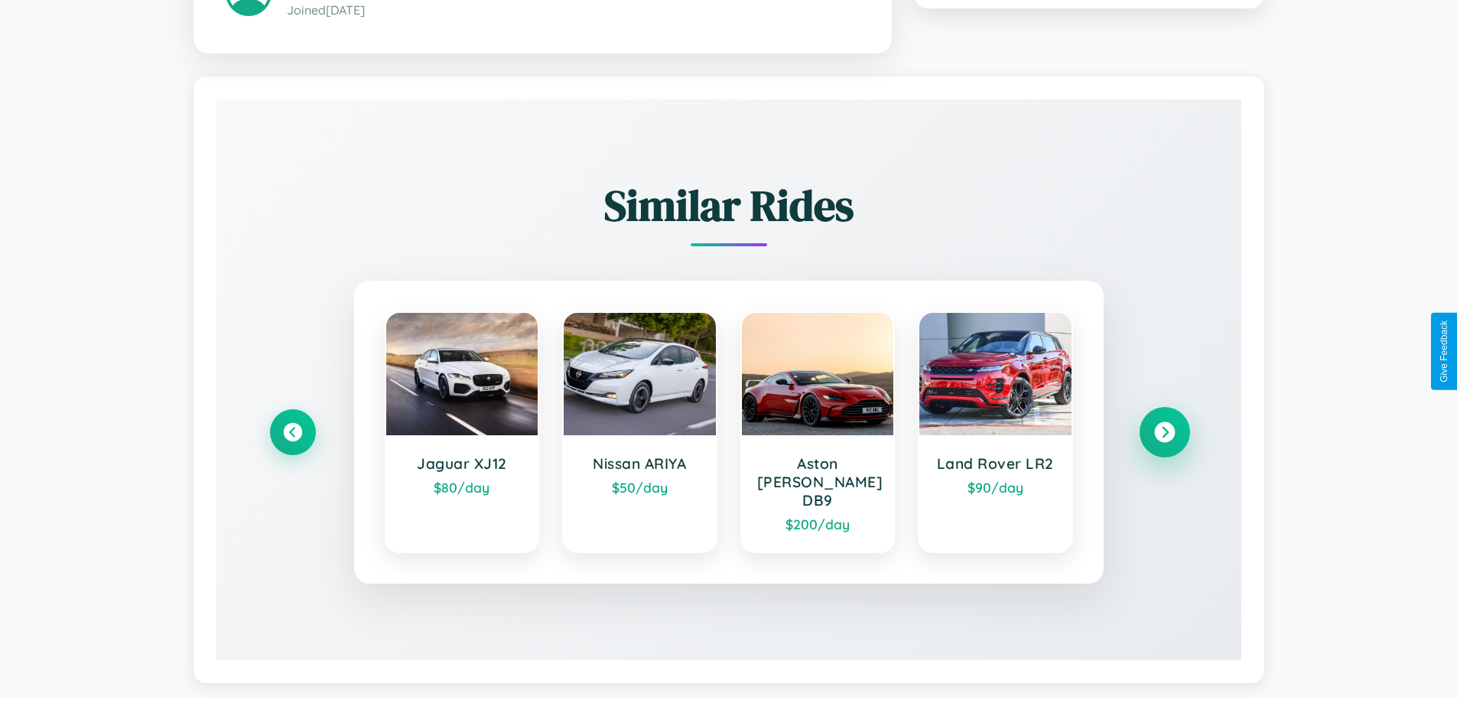
click at [1164, 424] on icon at bounding box center [1164, 431] width 21 height 21
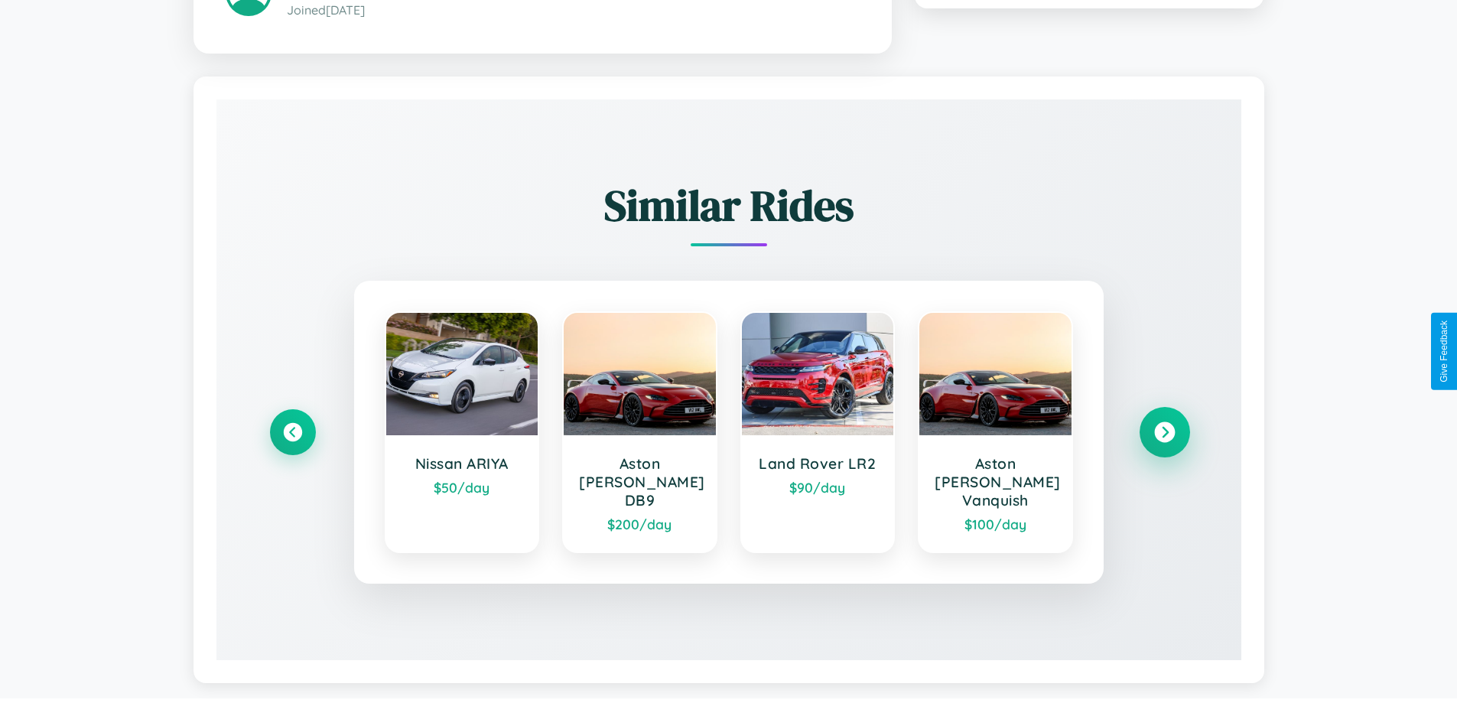
click at [1164, 424] on icon at bounding box center [1164, 431] width 21 height 21
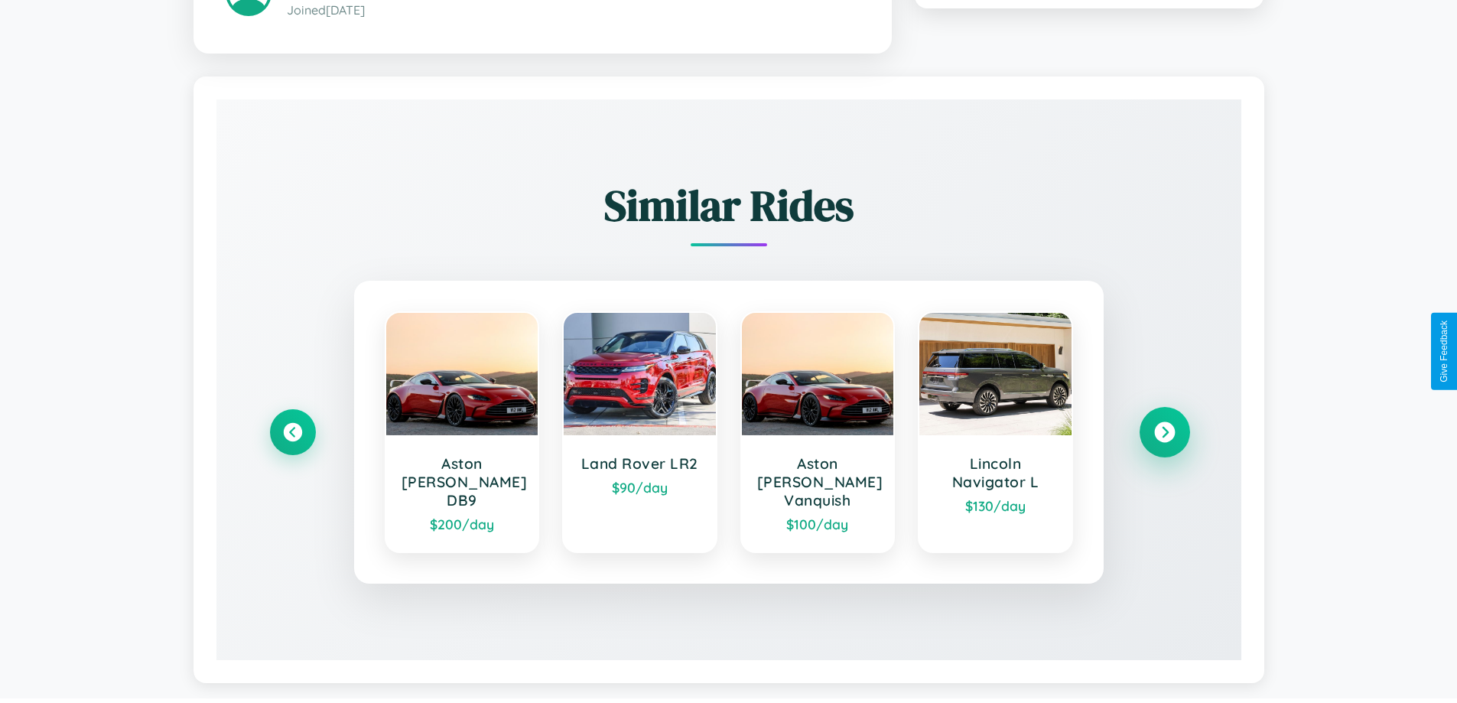
click at [1164, 424] on icon at bounding box center [1164, 431] width 21 height 21
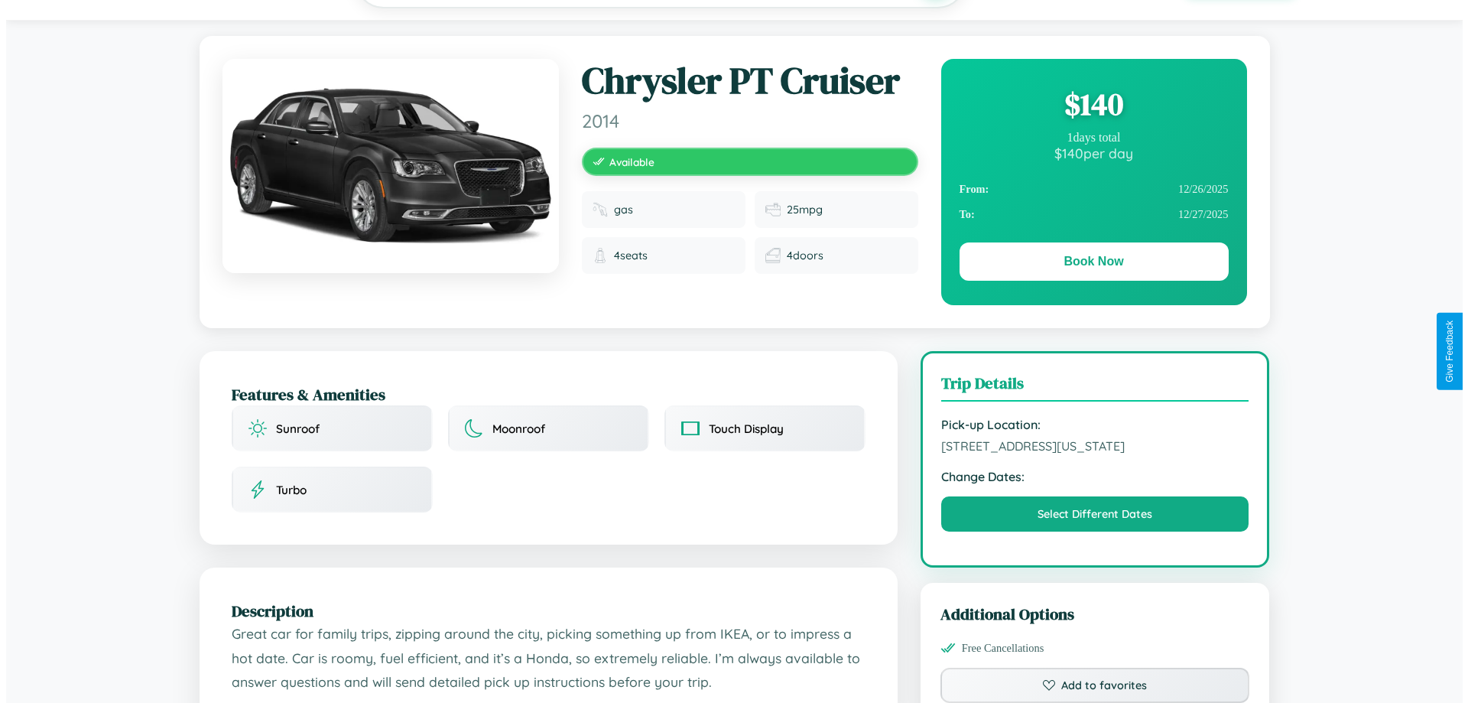
scroll to position [0, 0]
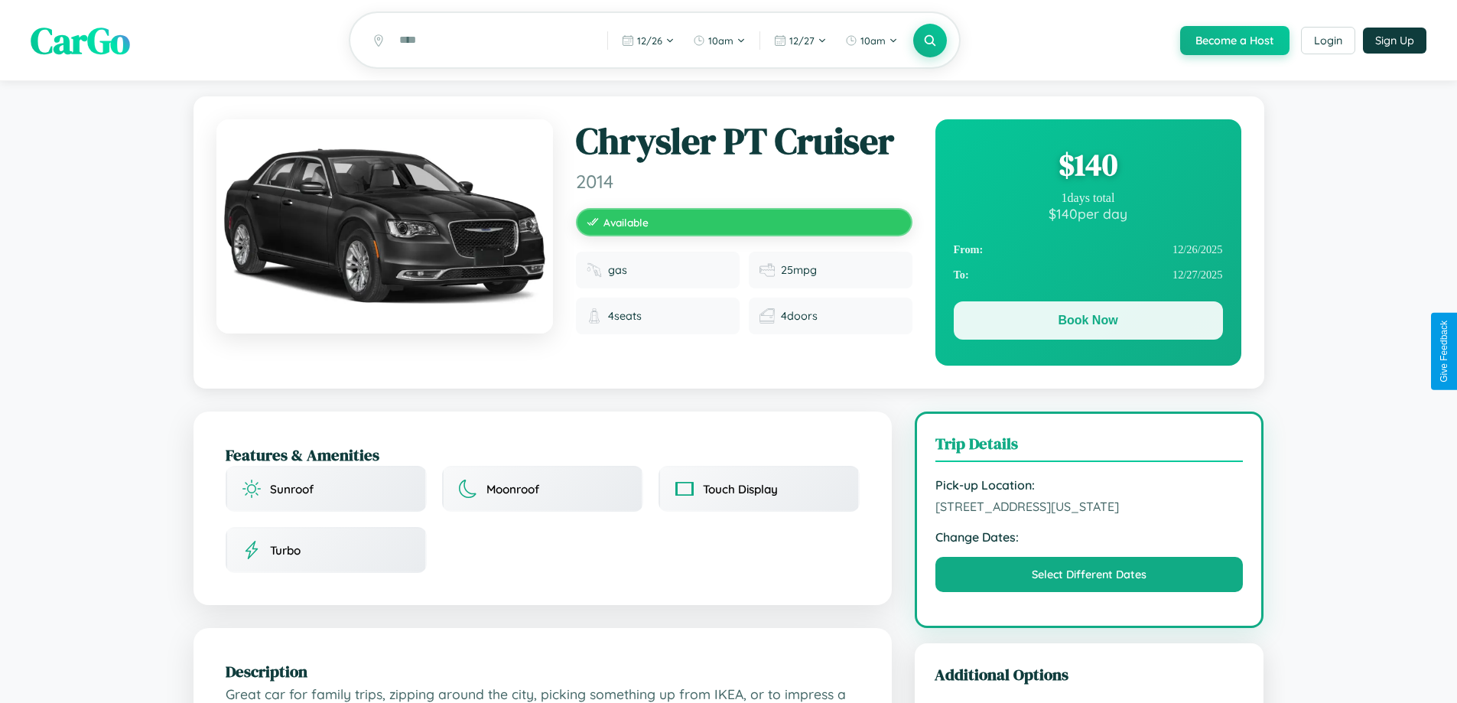
click at [1088, 323] on button "Book Now" at bounding box center [1088, 320] width 269 height 38
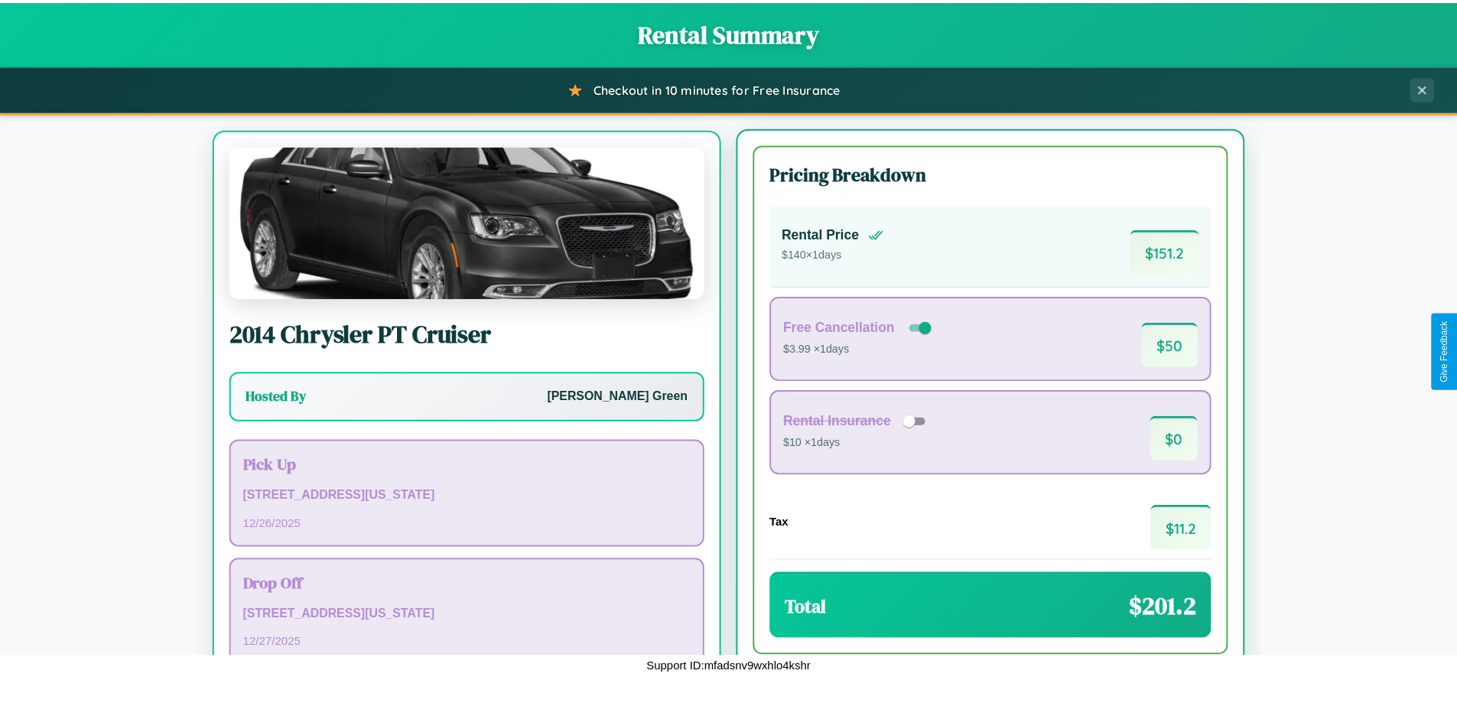
scroll to position [71, 0]
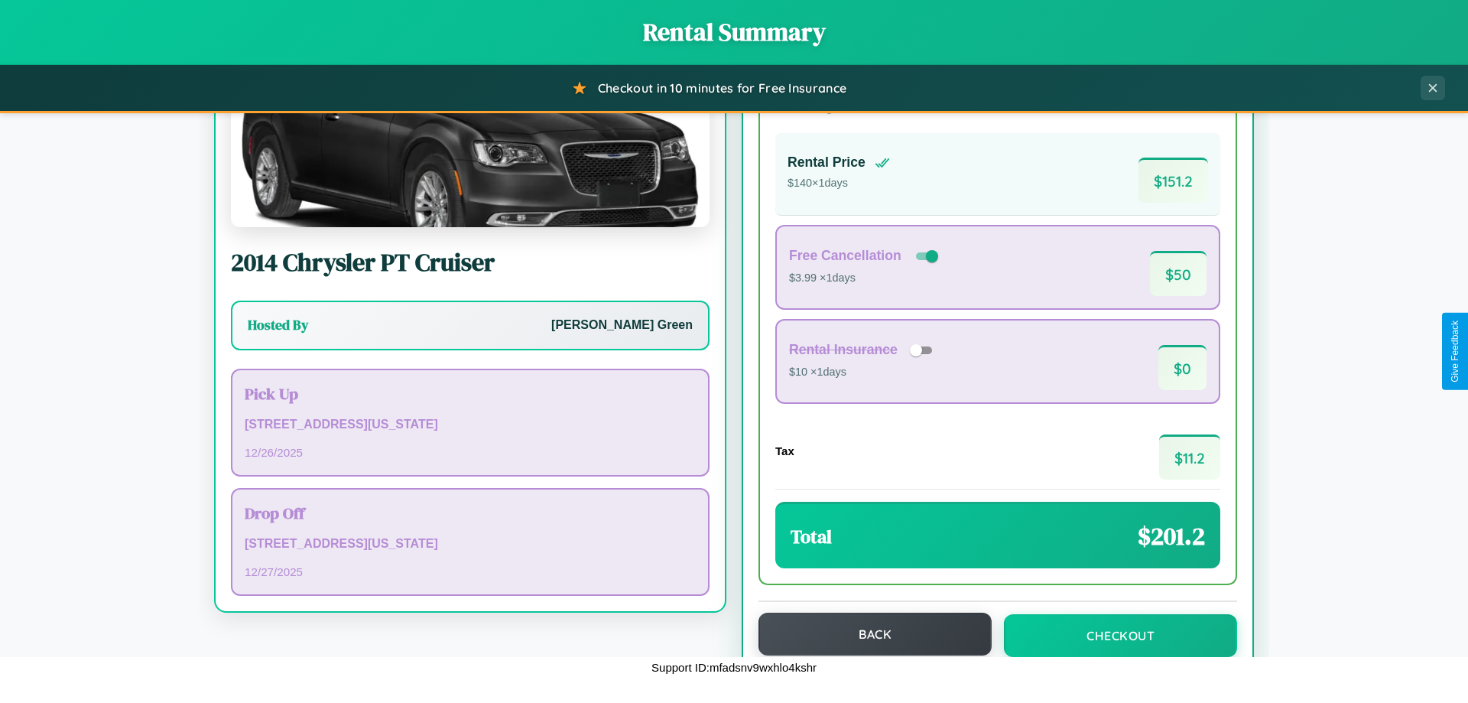
click at [868, 634] on button "Back" at bounding box center [875, 634] width 233 height 43
